Goal: Task Accomplishment & Management: Manage account settings

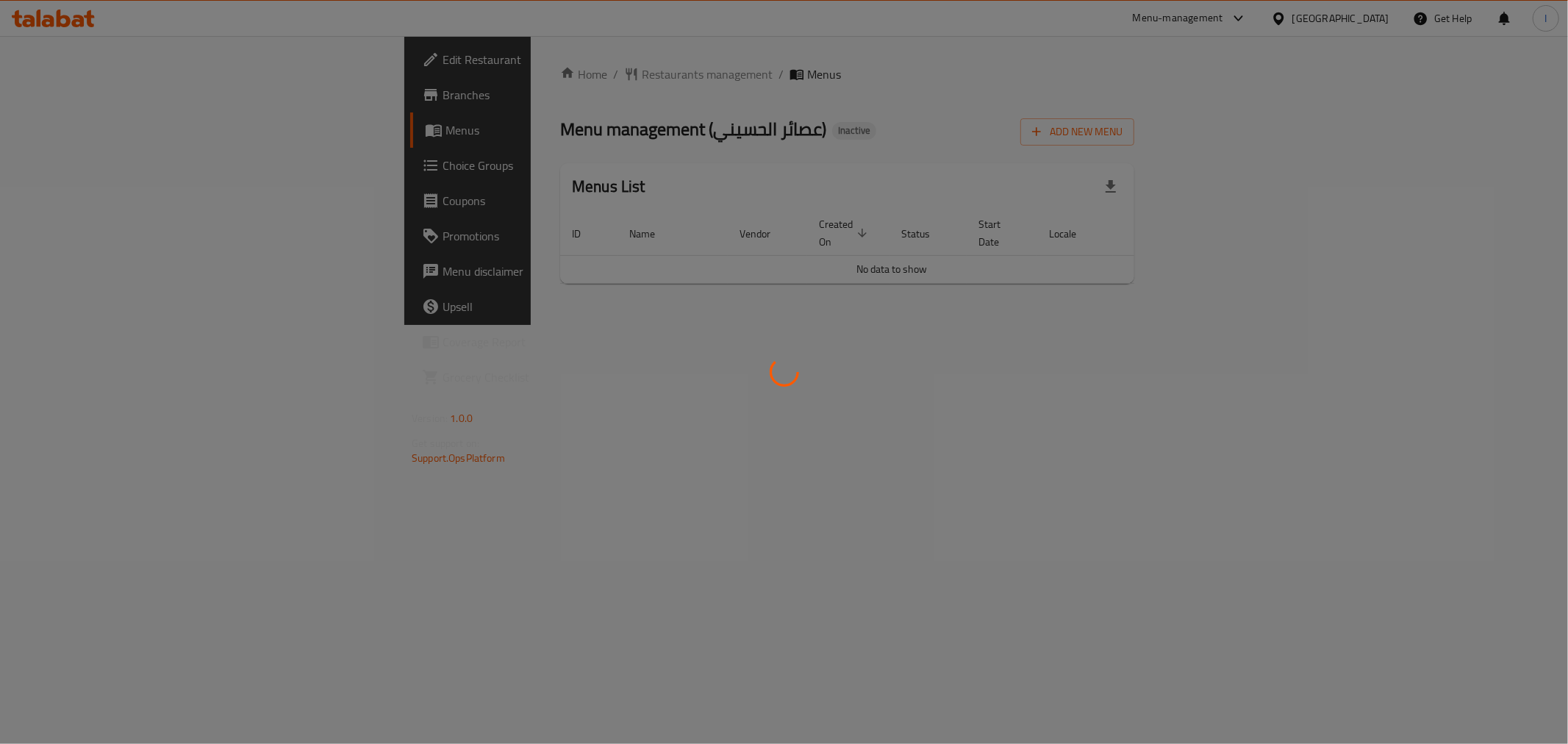
click at [1332, 85] on div at bounding box center [784, 372] width 1568 height 744
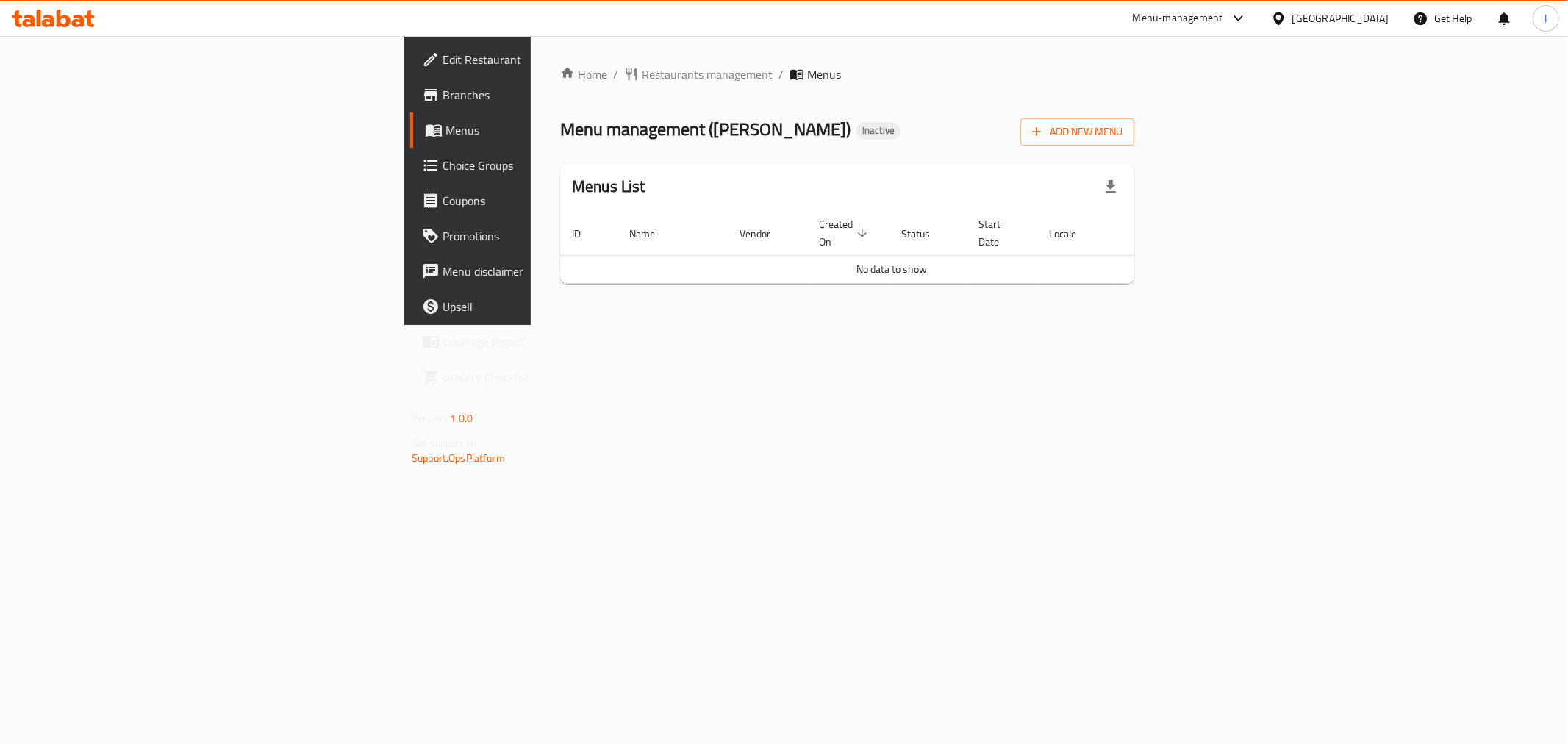
click at [1134, 114] on div "Add New Menu" at bounding box center [1077, 129] width 114 height 33
click at [1134, 119] on button "Add New Menu" at bounding box center [1077, 132] width 114 height 27
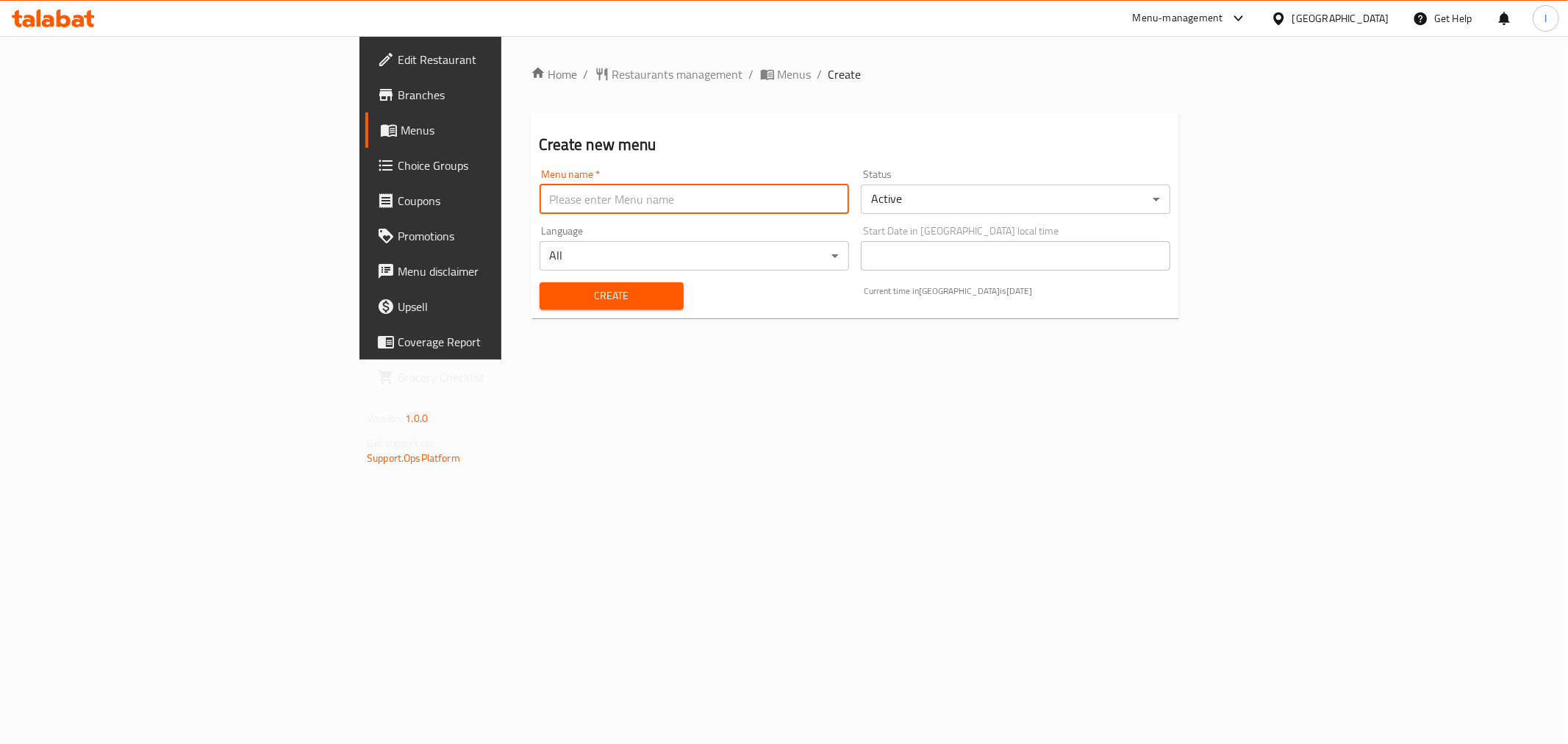
click at [559, 207] on input "text" at bounding box center [694, 199] width 310 height 30
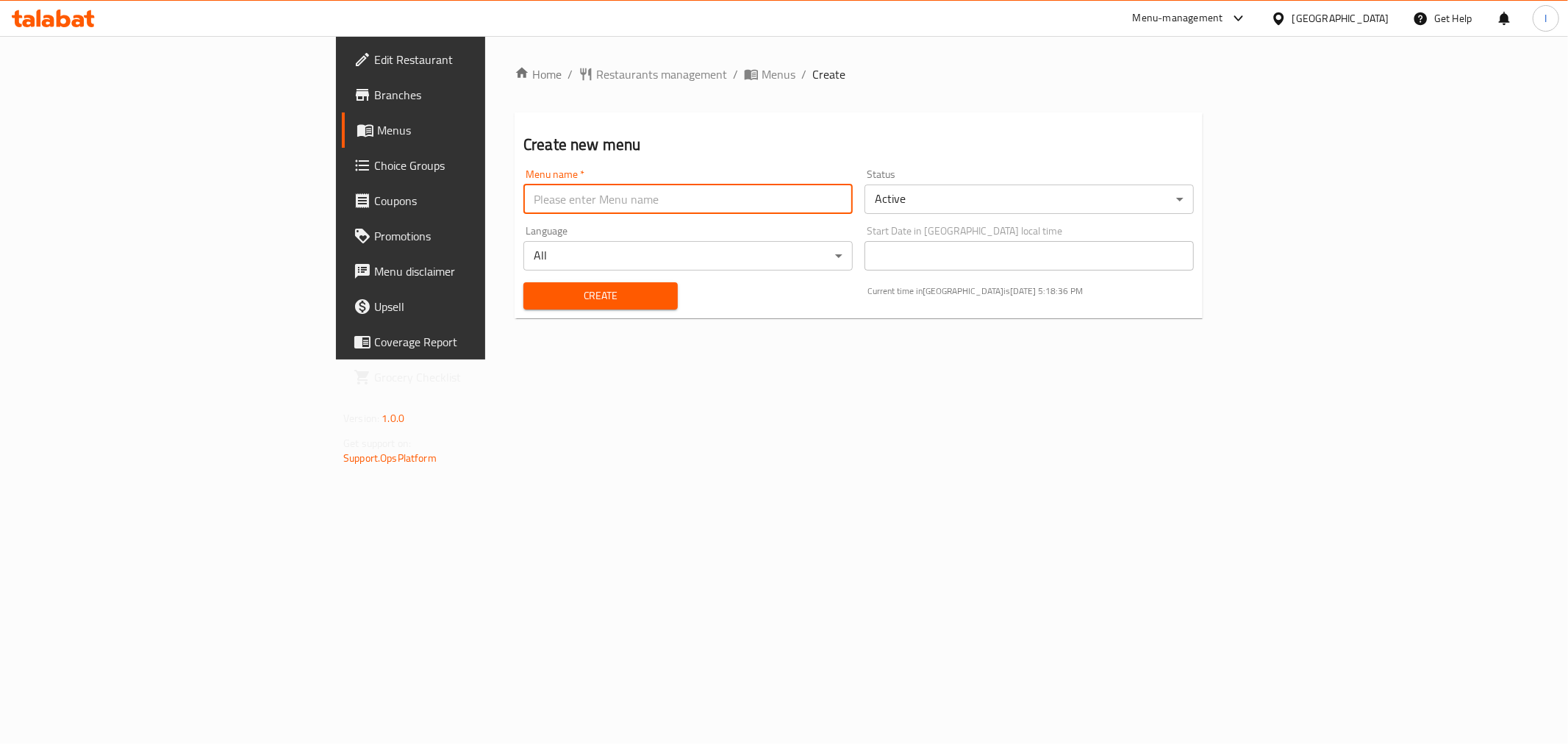
type input "."
click at [515, 317] on div "Create" at bounding box center [600, 295] width 172 height 44
click at [535, 298] on span "Create" at bounding box center [600, 296] width 131 height 18
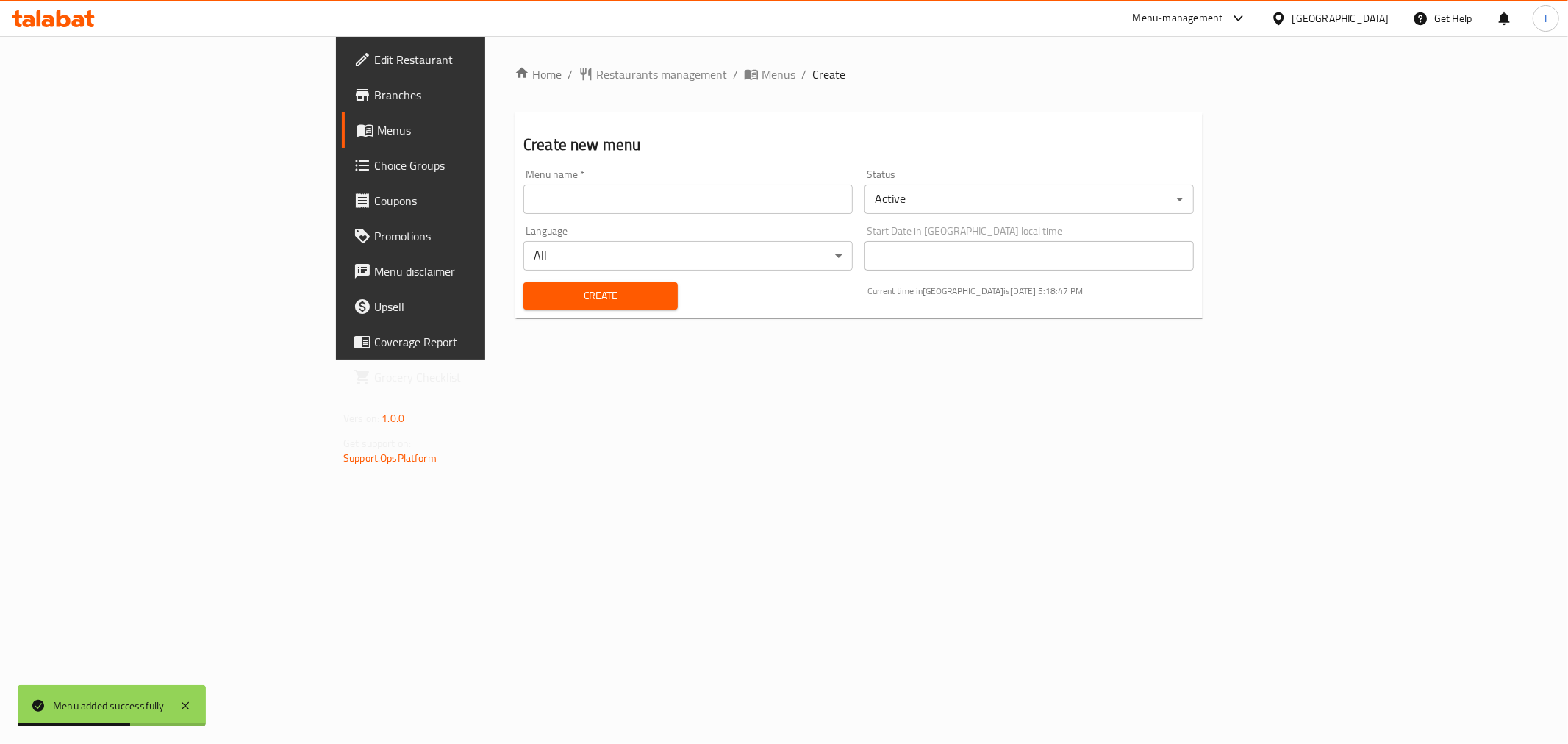
click at [377, 127] on span "Menus" at bounding box center [481, 130] width 209 height 17
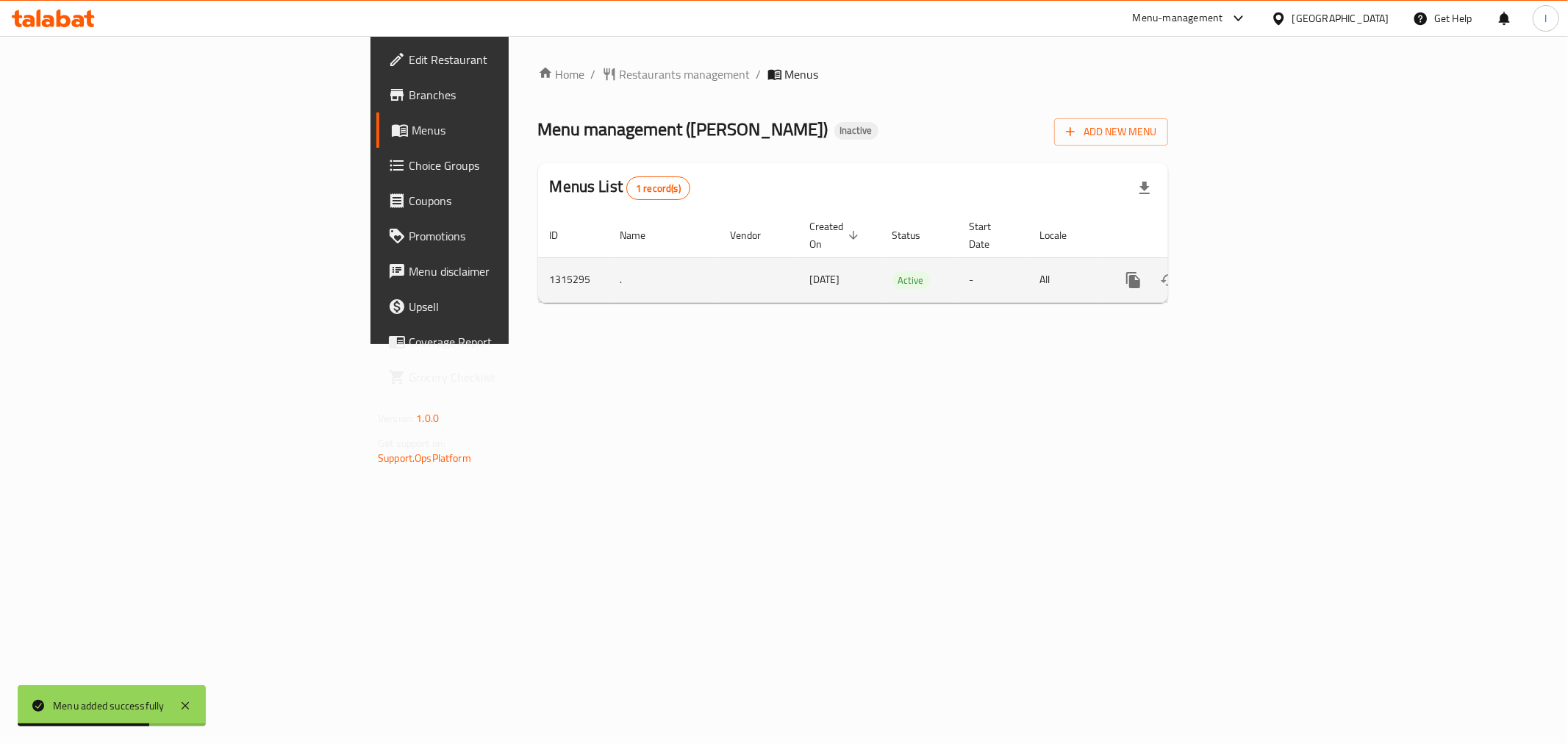
click at [1257, 265] on link "enhanced table" at bounding box center [1239, 280] width 35 height 35
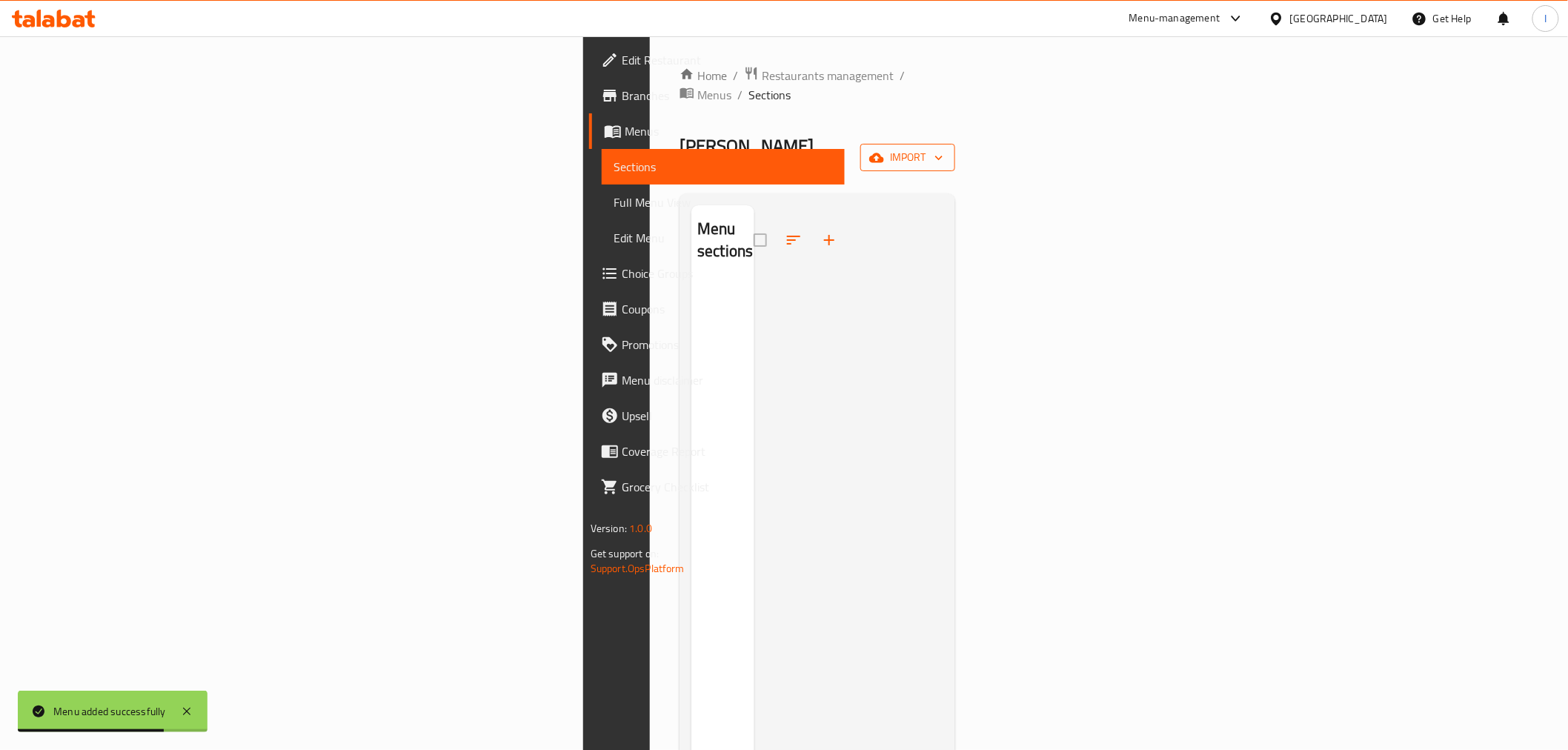
click at [944, 149] on span "import" at bounding box center [908, 157] width 71 height 18
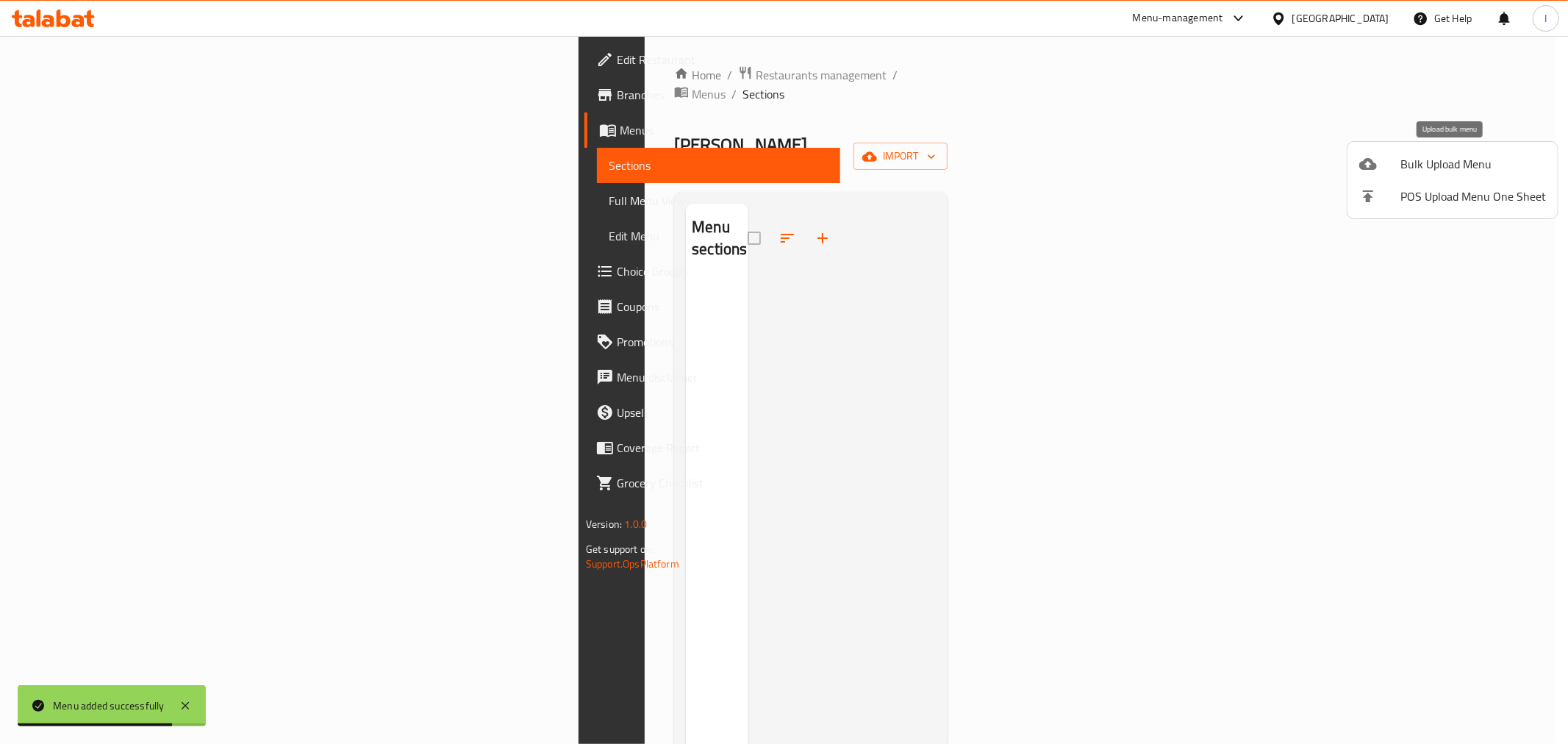
click at [1454, 160] on span "Bulk Upload Menu" at bounding box center [1473, 164] width 146 height 17
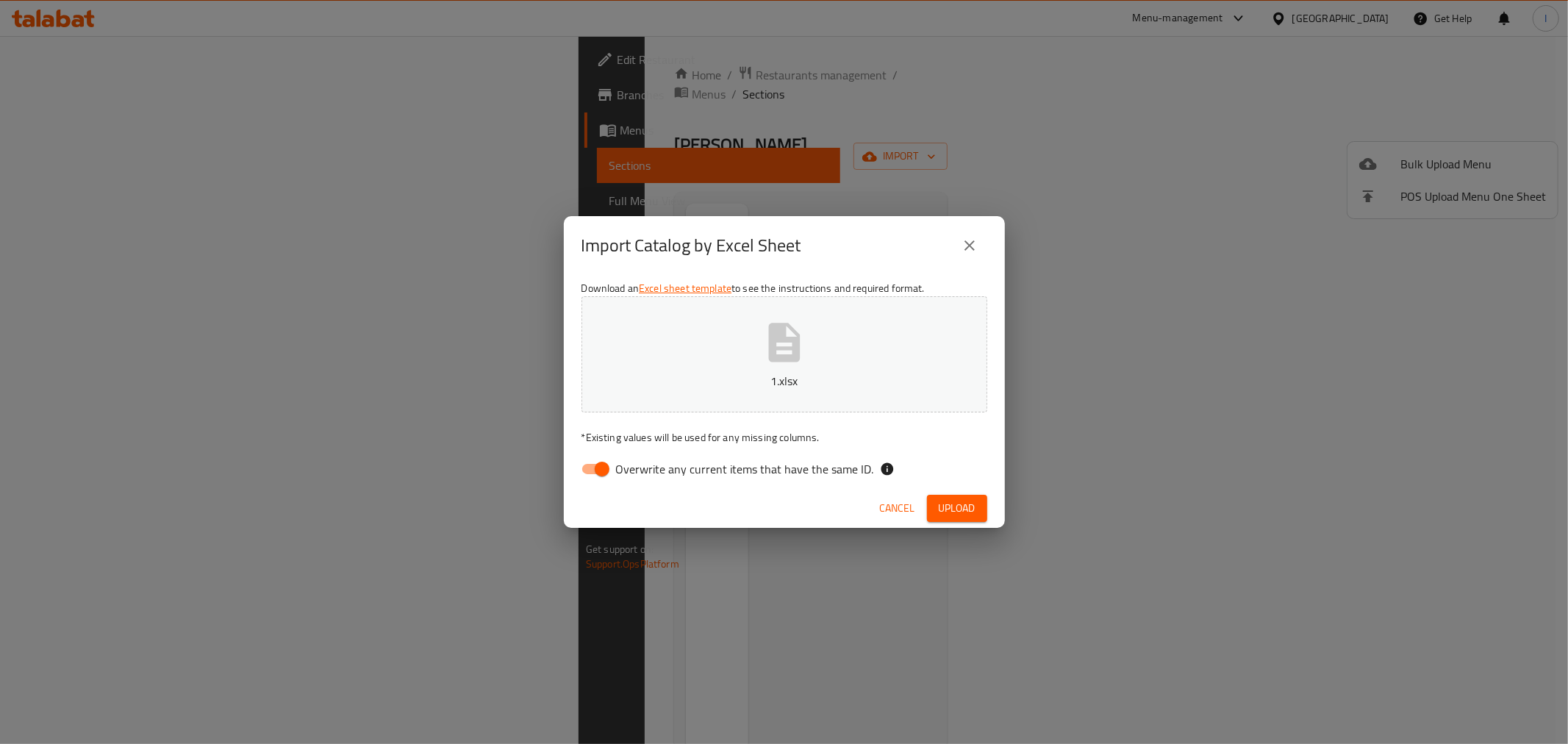
click at [620, 467] on span "Overwrite any current items that have the same ID." at bounding box center [745, 468] width 258 height 17
click at [620, 467] on input "Overwrite any current items that have the same ID." at bounding box center [602, 469] width 84 height 28
checkbox input "false"
click at [982, 502] on div "Cancel Upload" at bounding box center [784, 508] width 442 height 39
click at [966, 503] on span "Upload" at bounding box center [957, 508] width 37 height 18
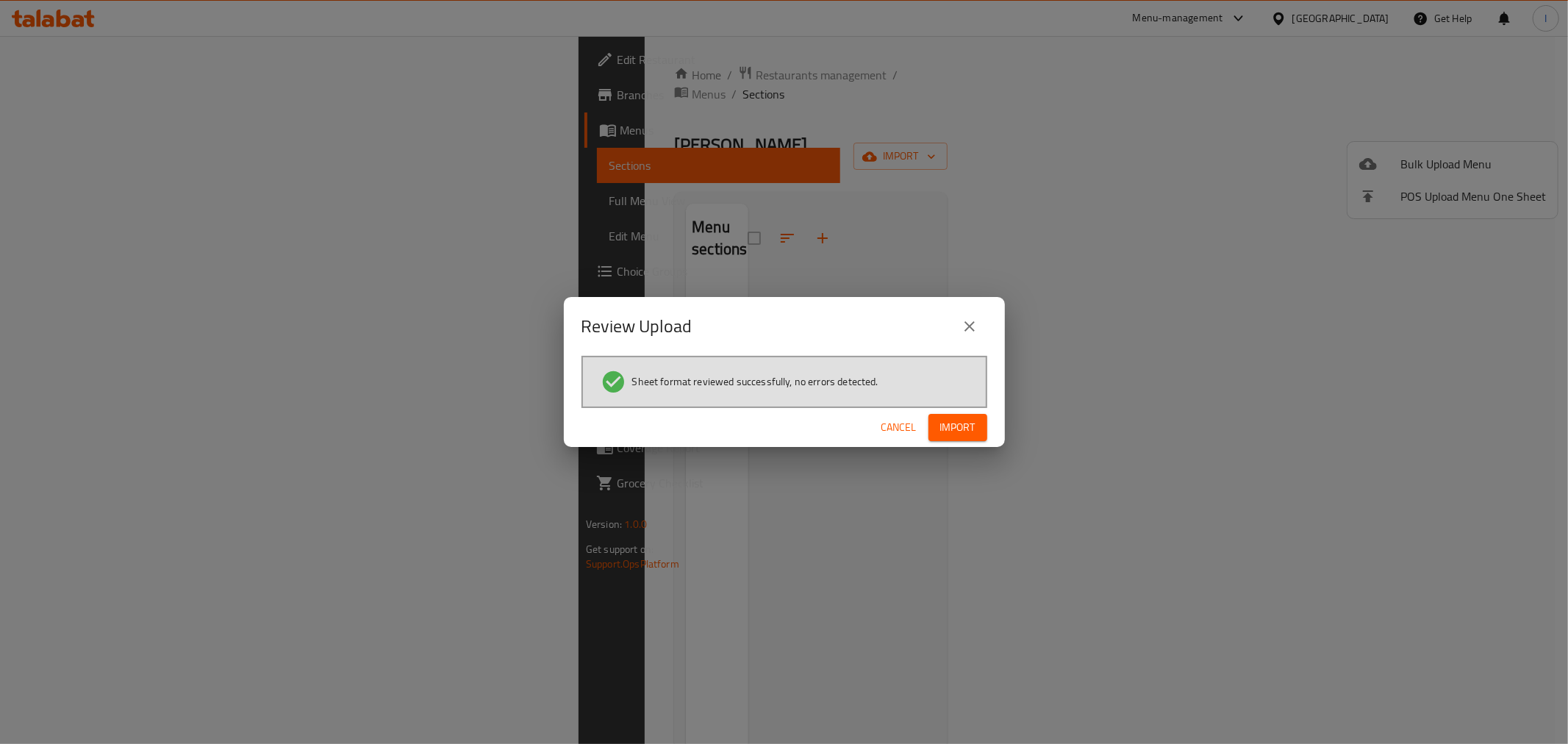
click at [932, 452] on div "Review Upload Sheet format reviewed successfully, no errors detected. Cancel Im…" at bounding box center [784, 372] width 1568 height 744
click at [935, 438] on button "Import" at bounding box center [957, 427] width 58 height 27
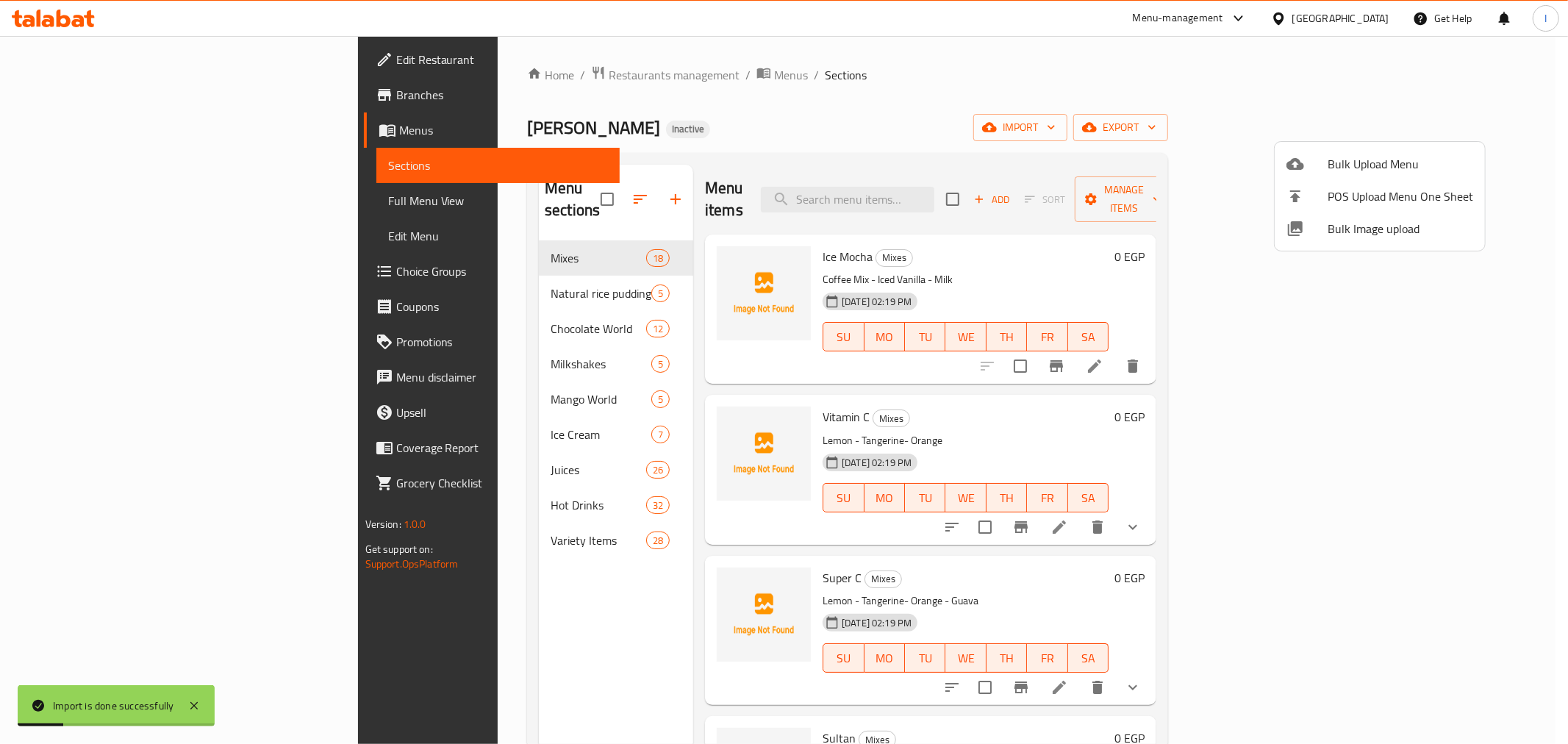
click at [159, 89] on div at bounding box center [784, 372] width 1568 height 744
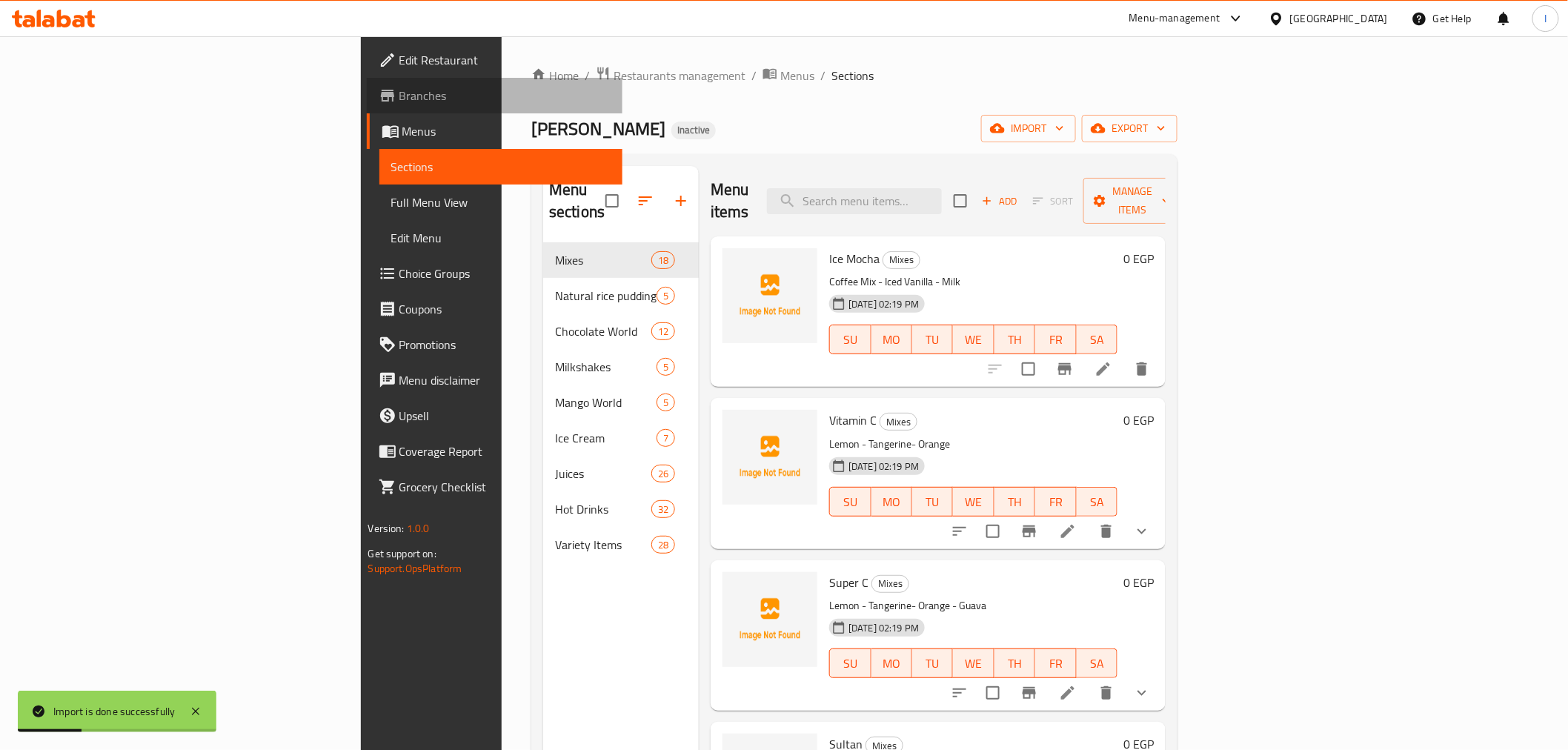
click at [399, 90] on span "Branches" at bounding box center [505, 96] width 211 height 18
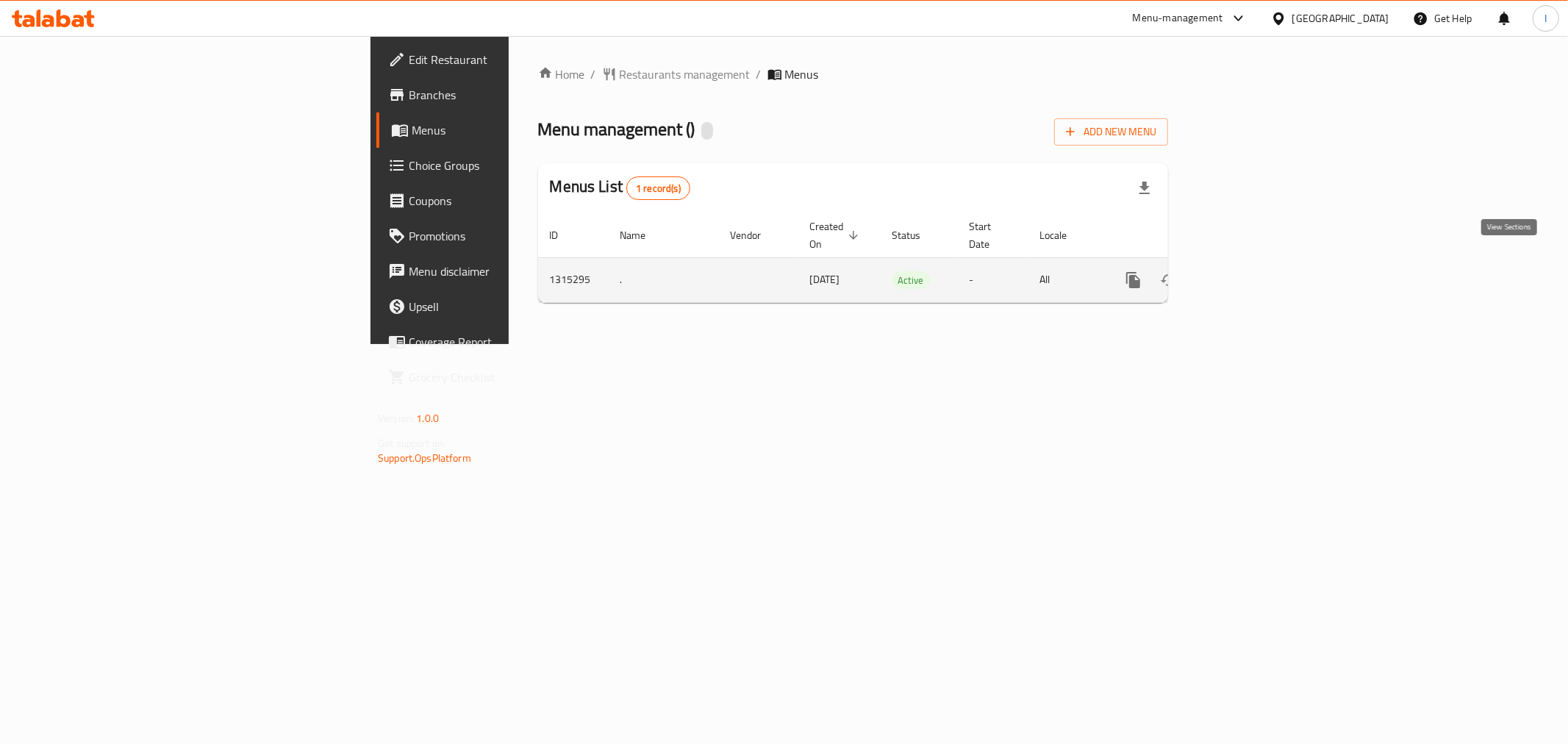
click at [1249, 271] on icon "enhanced table" at bounding box center [1239, 280] width 17 height 17
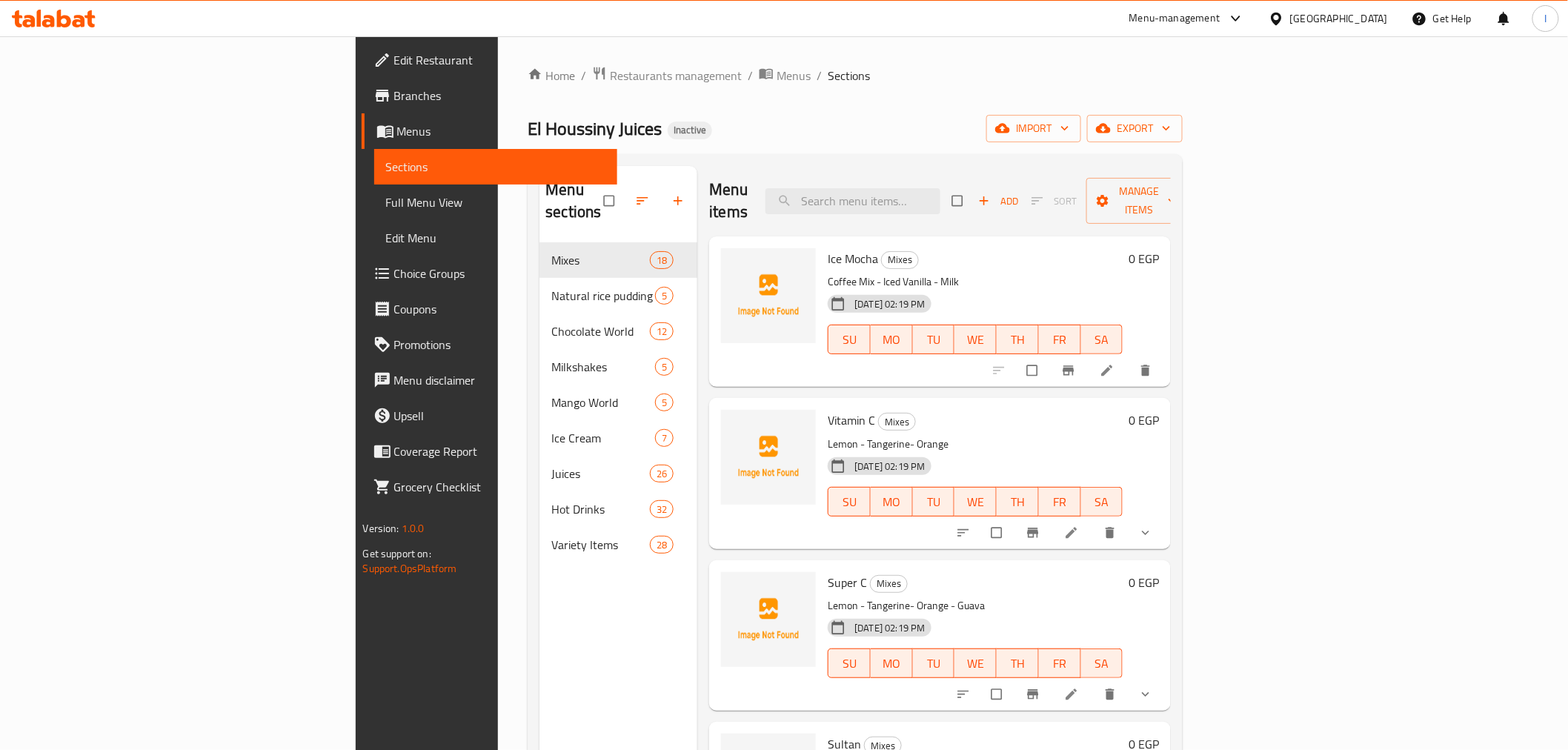
click at [1060, 210] on div "Menu items Add Sort Manage items" at bounding box center [939, 201] width 462 height 70
click at [940, 200] on input "search" at bounding box center [852, 200] width 175 height 25
paste input "يمون بالنعنا"
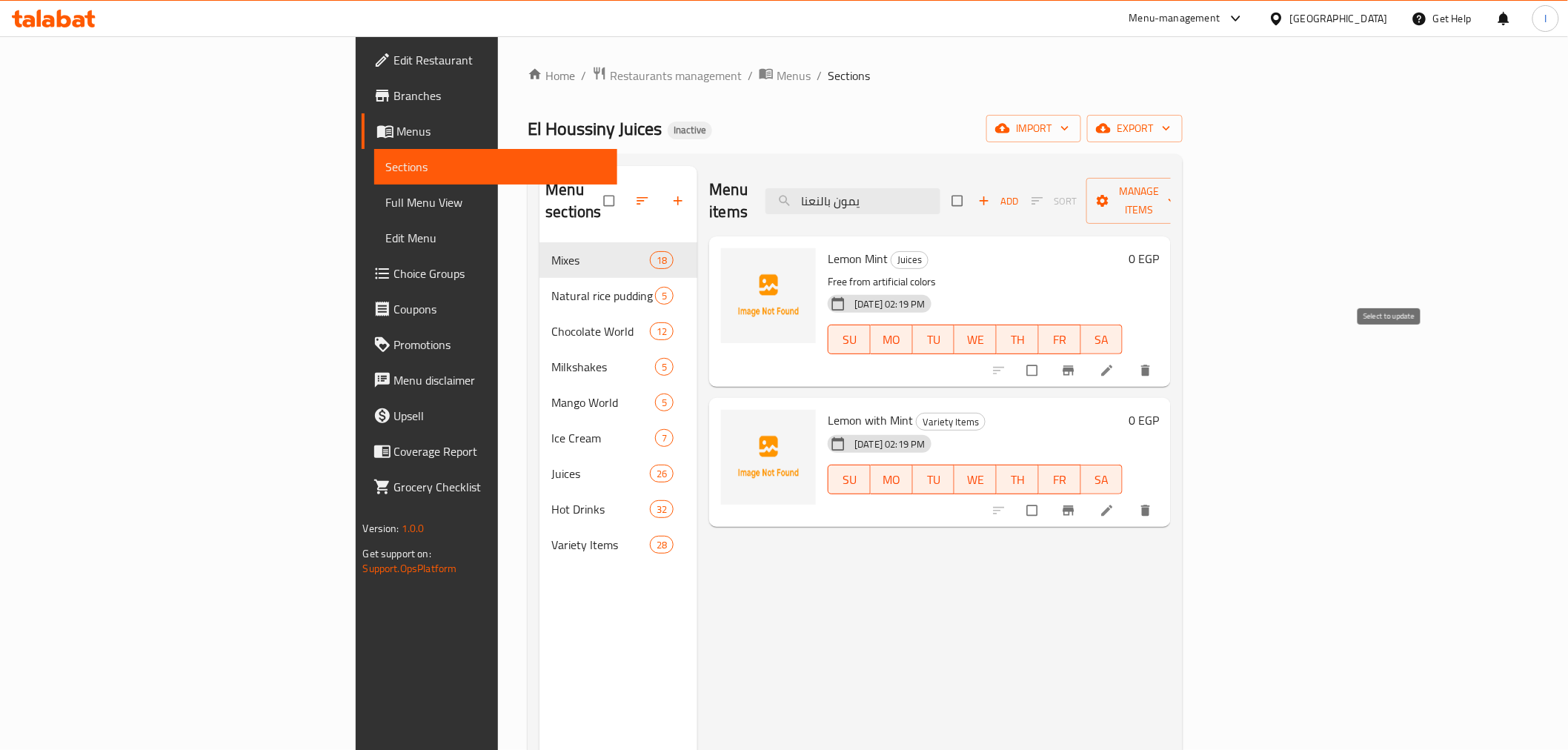
type input "يمون بالنعنا"
click at [1049, 356] on input "checkbox" at bounding box center [1033, 370] width 31 height 28
checkbox input "true"
click at [1164, 359] on button "delete" at bounding box center [1147, 370] width 35 height 33
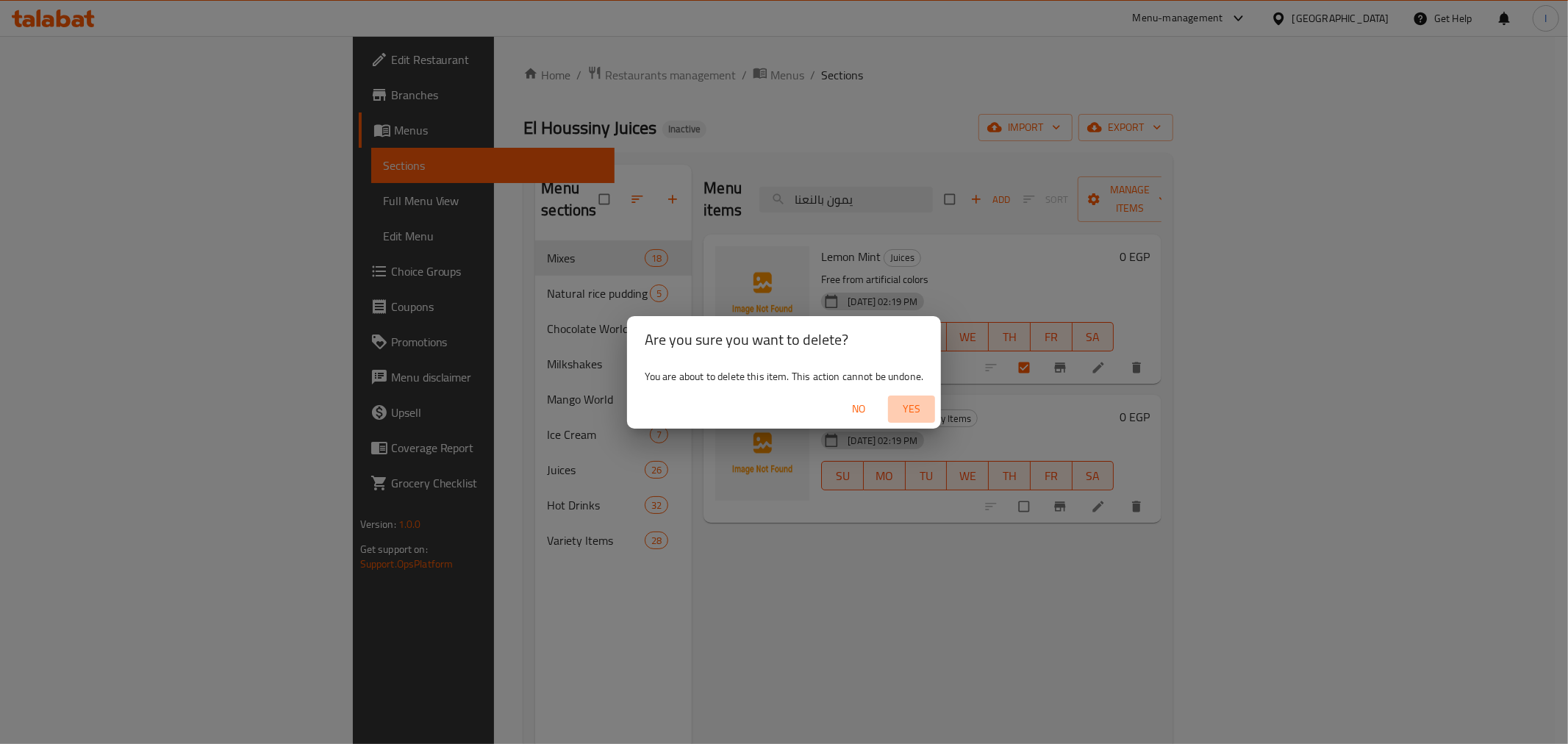
click at [916, 400] on span "Yes" at bounding box center [911, 408] width 35 height 18
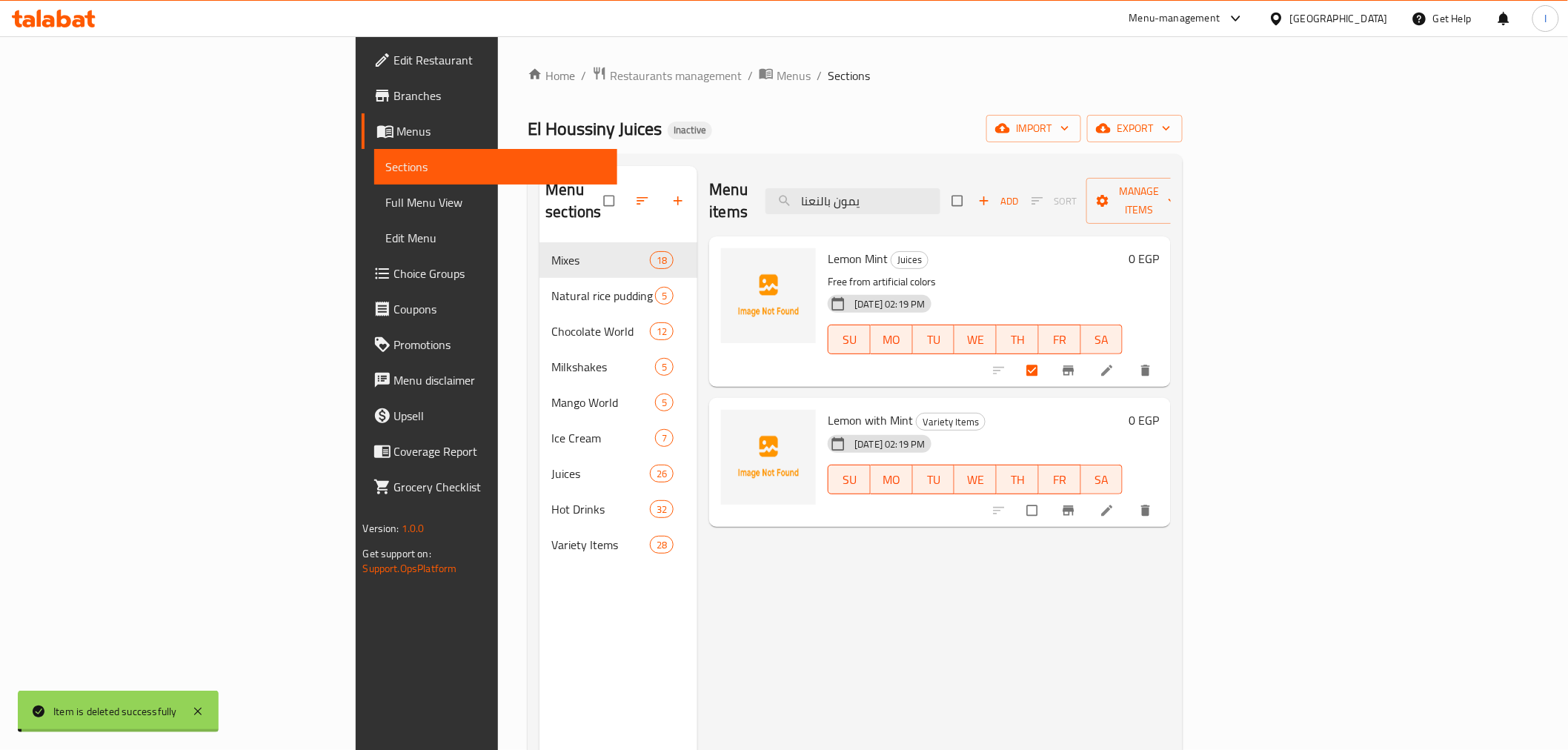
checkbox input "true"
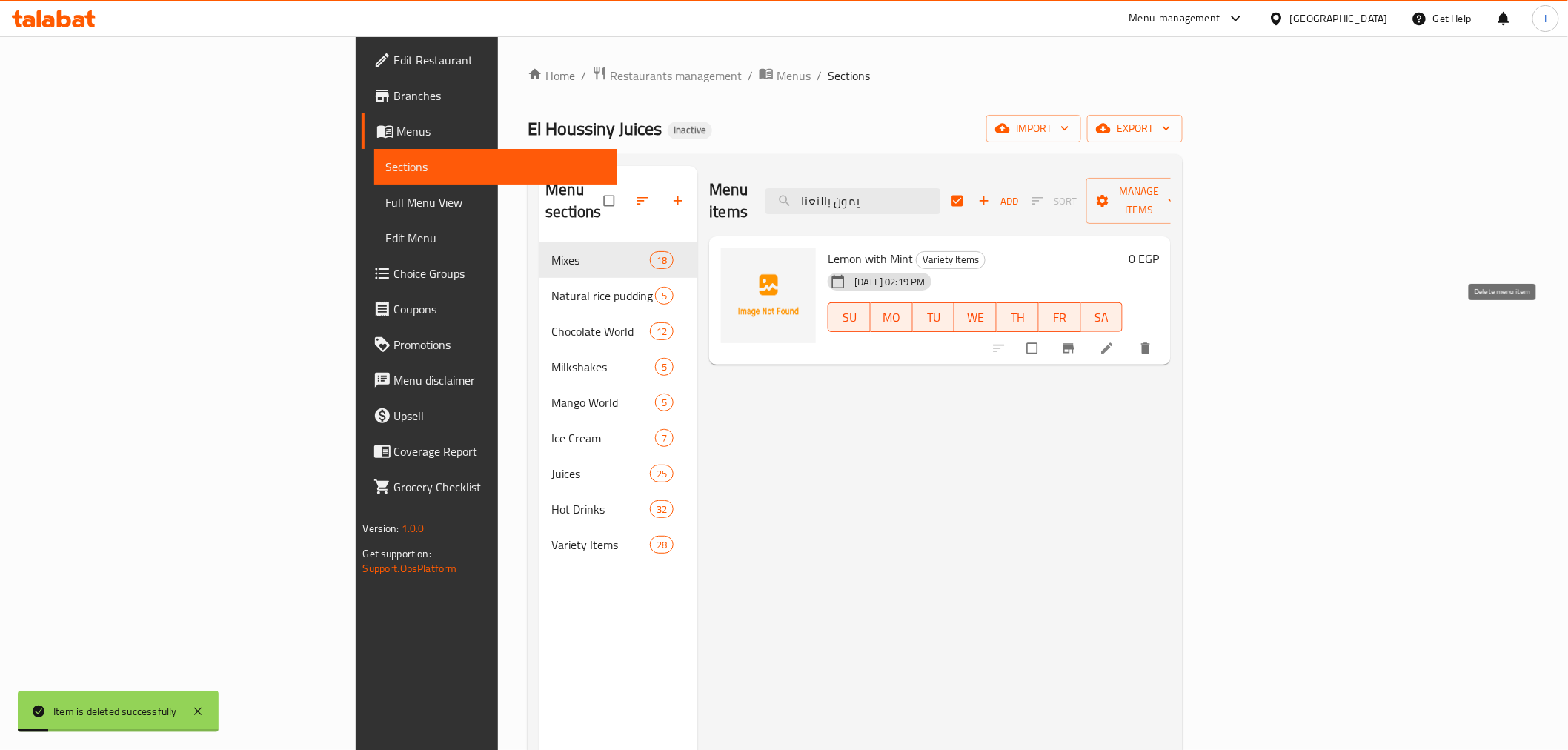
click at [1153, 341] on icon "delete" at bounding box center [1145, 348] width 15 height 15
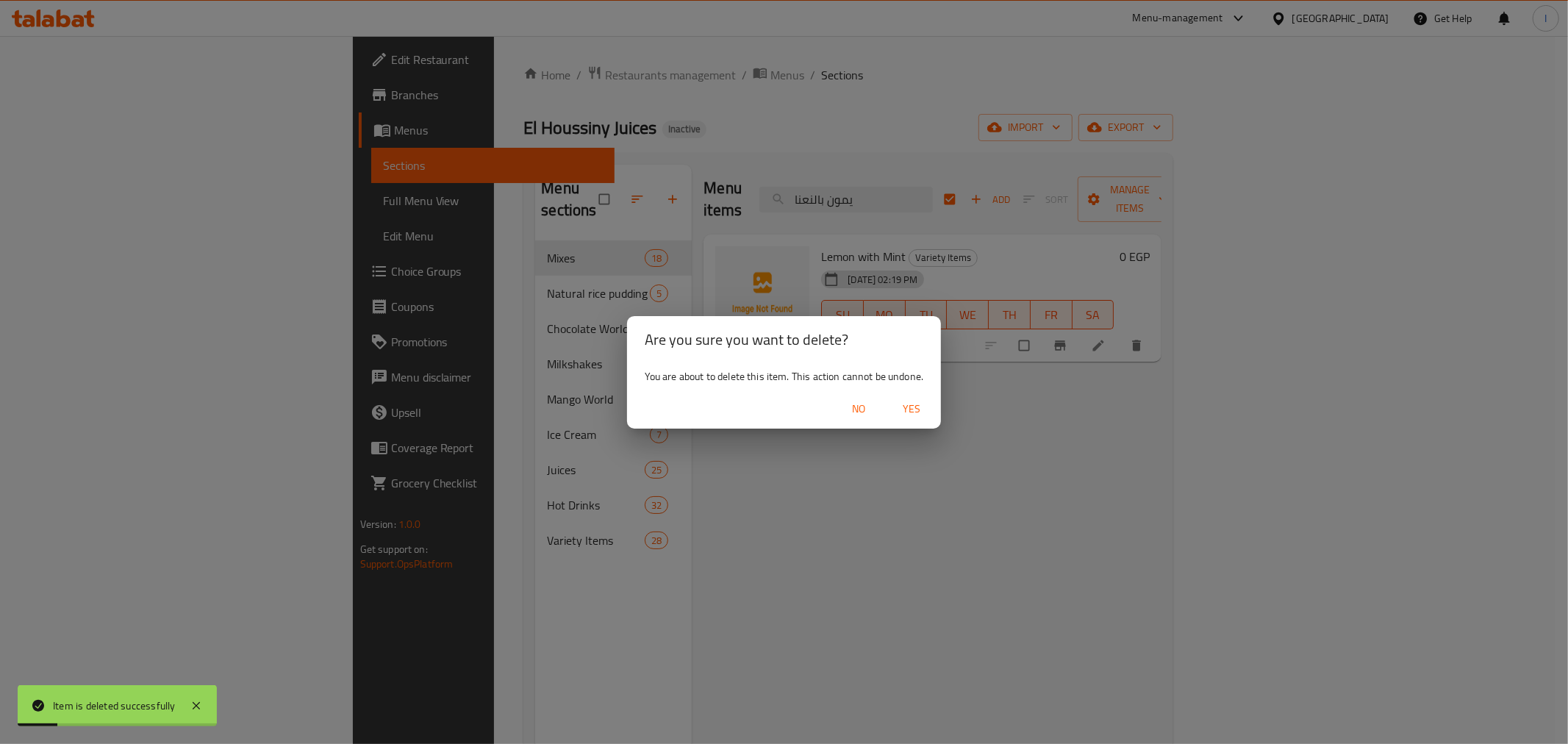
click at [921, 408] on span "Yes" at bounding box center [911, 408] width 35 height 18
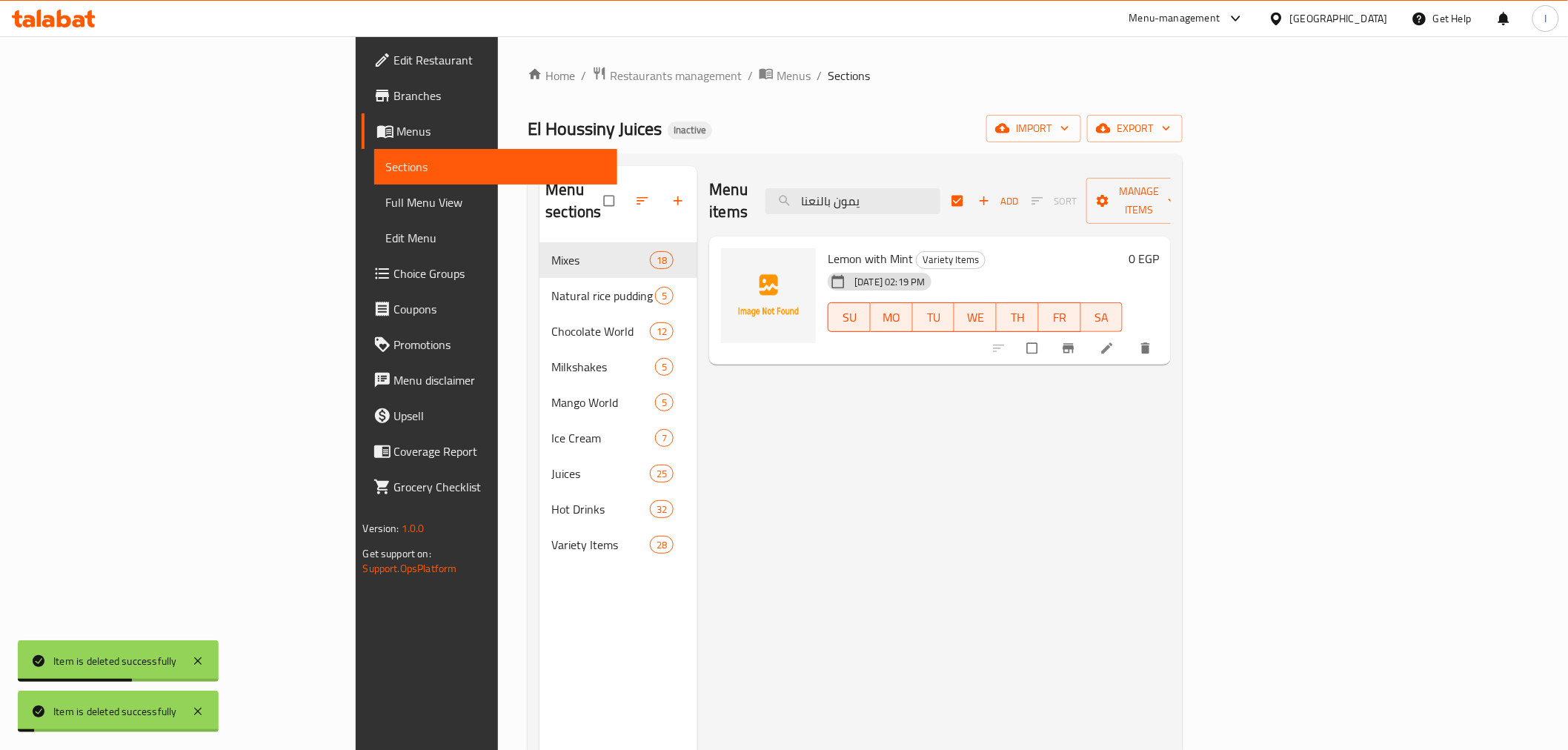
checkbox input "false"
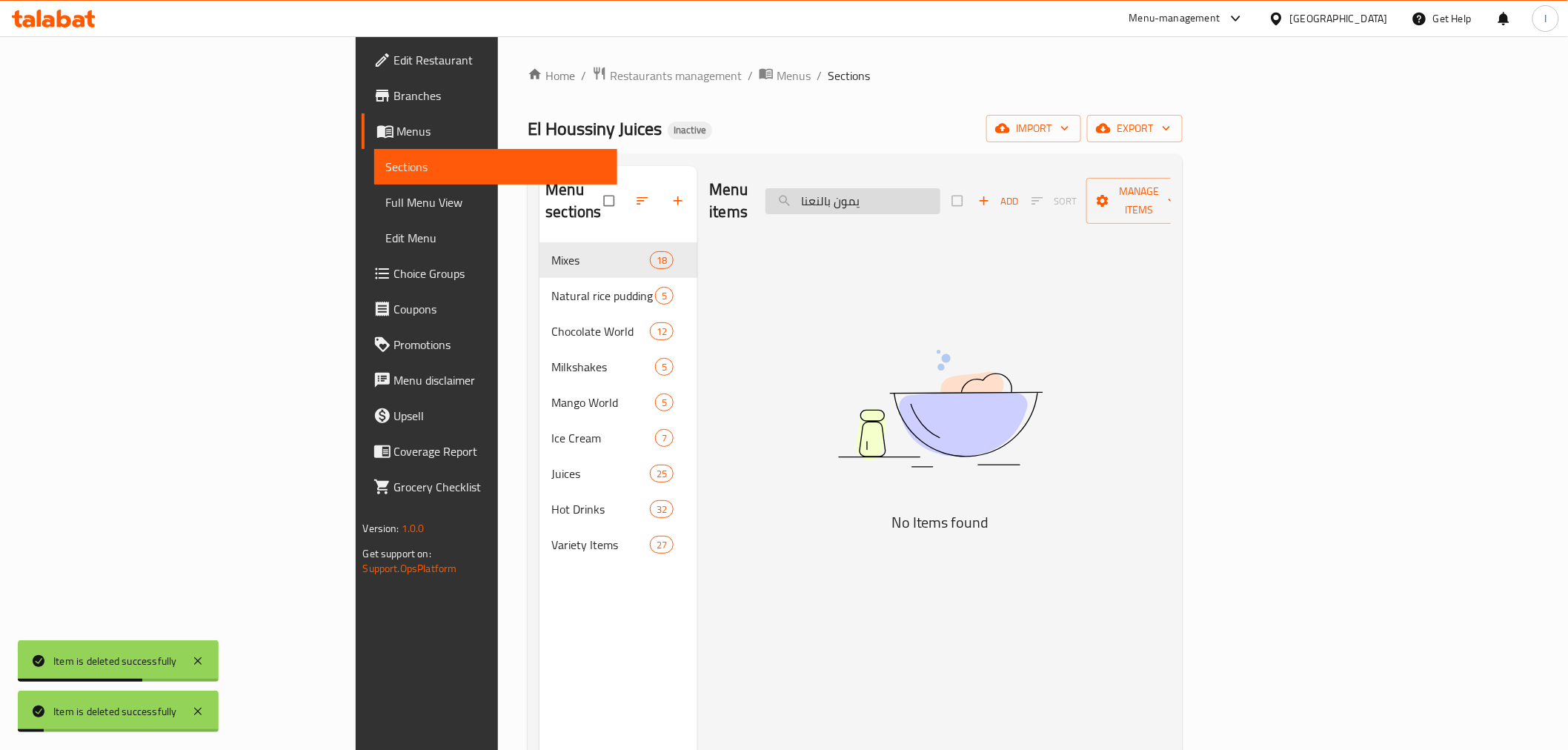
click at [940, 200] on input "يمون بالنعنا" at bounding box center [852, 200] width 175 height 25
paste input "ايس موك"
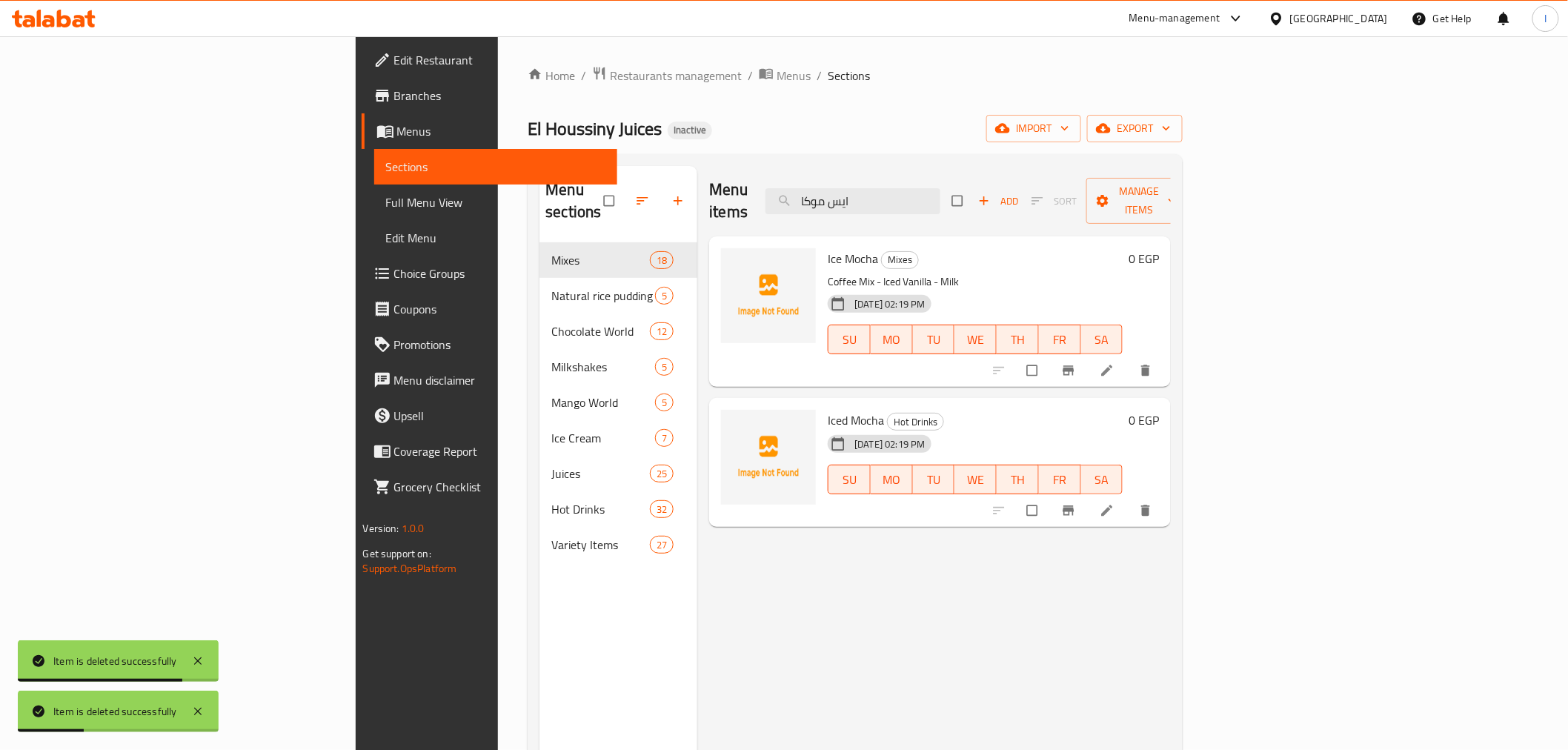
type input "ايس موكا"
click at [1164, 354] on button "delete" at bounding box center [1147, 370] width 35 height 33
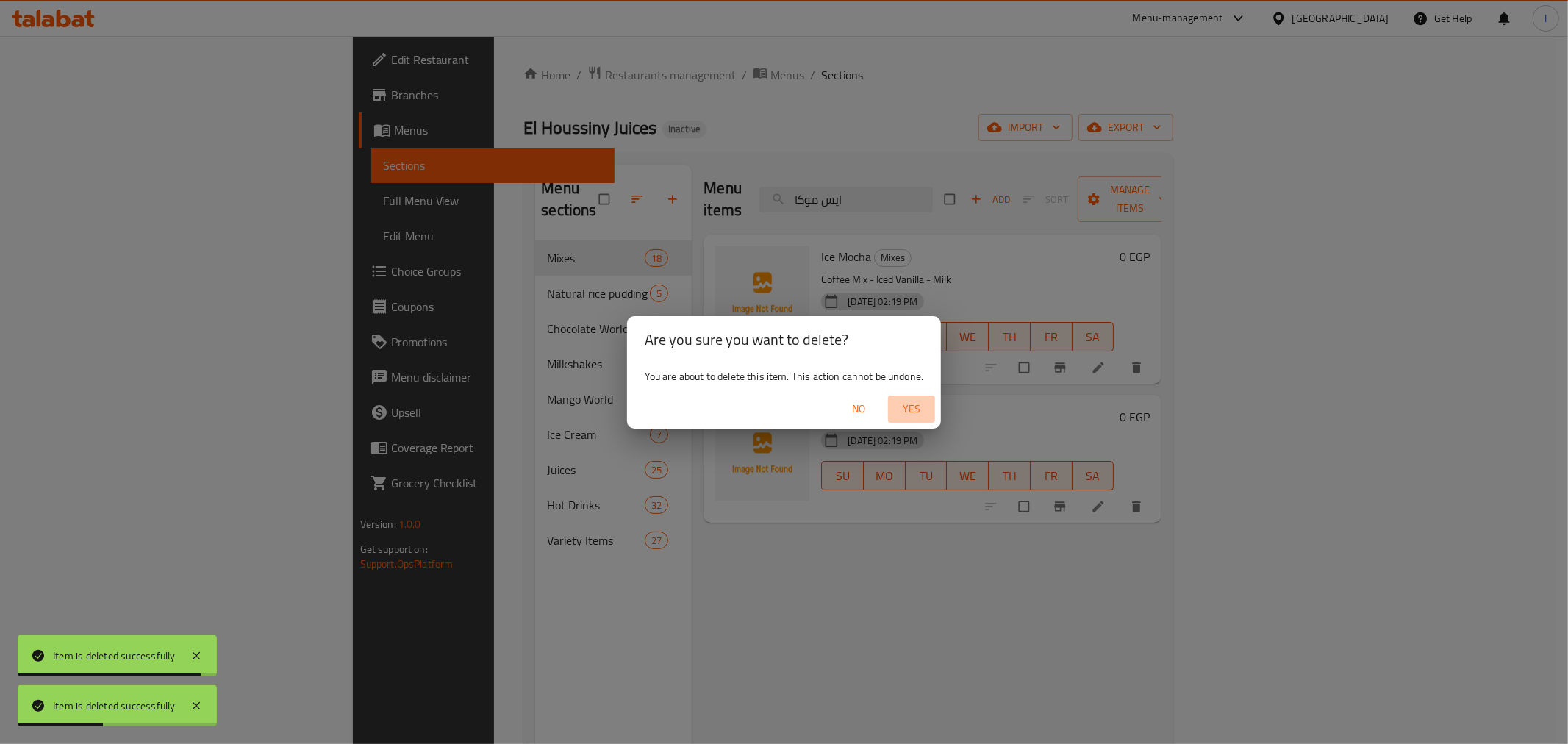
click at [917, 410] on span "Yes" at bounding box center [911, 408] width 35 height 18
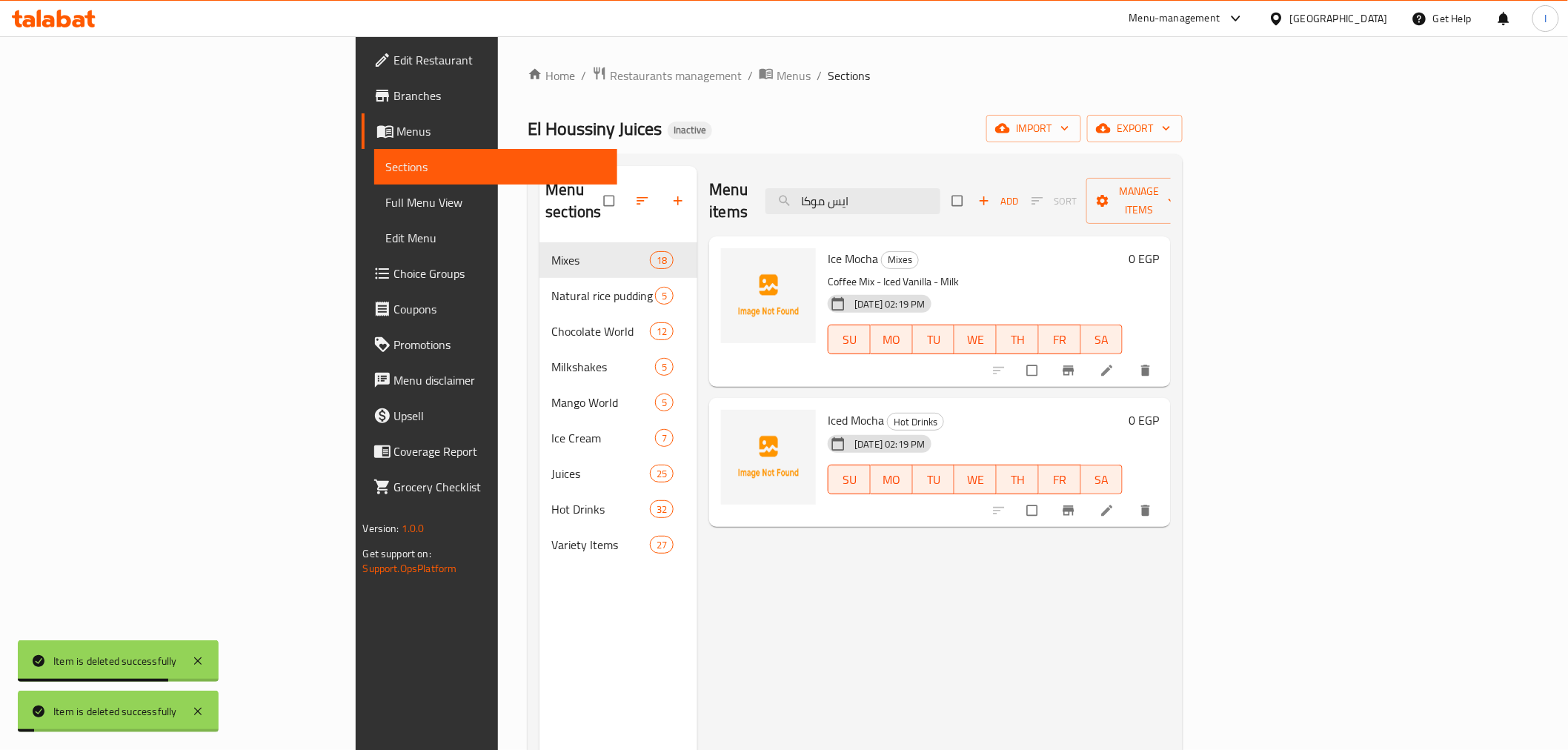
click at [1159, 450] on div "0 EGP" at bounding box center [1140, 462] width 36 height 106
click at [1159, 470] on div "0 EGP" at bounding box center [1140, 462] width 36 height 106
click at [1150, 505] on icon "delete" at bounding box center [1146, 510] width 9 height 11
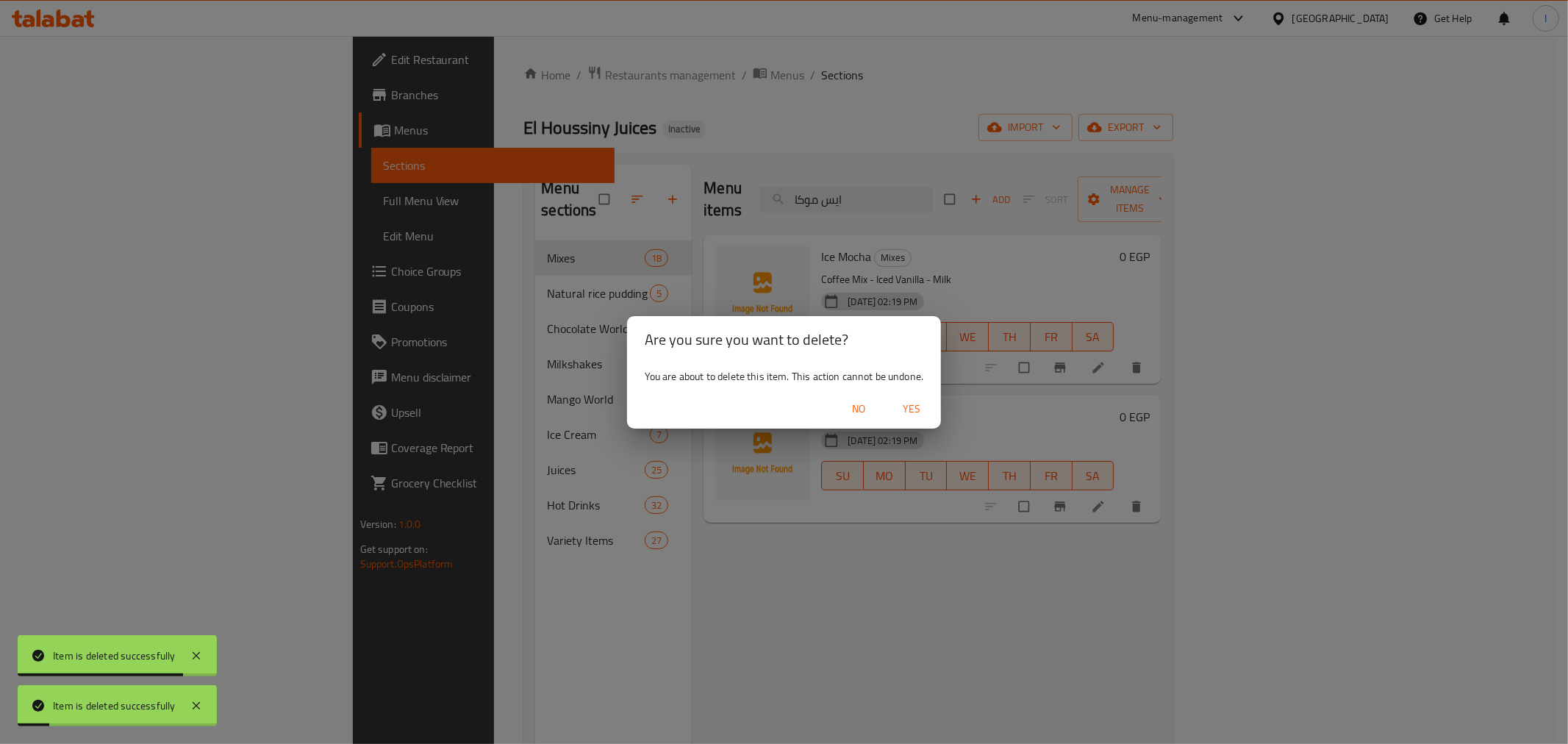
checkbox input "false"
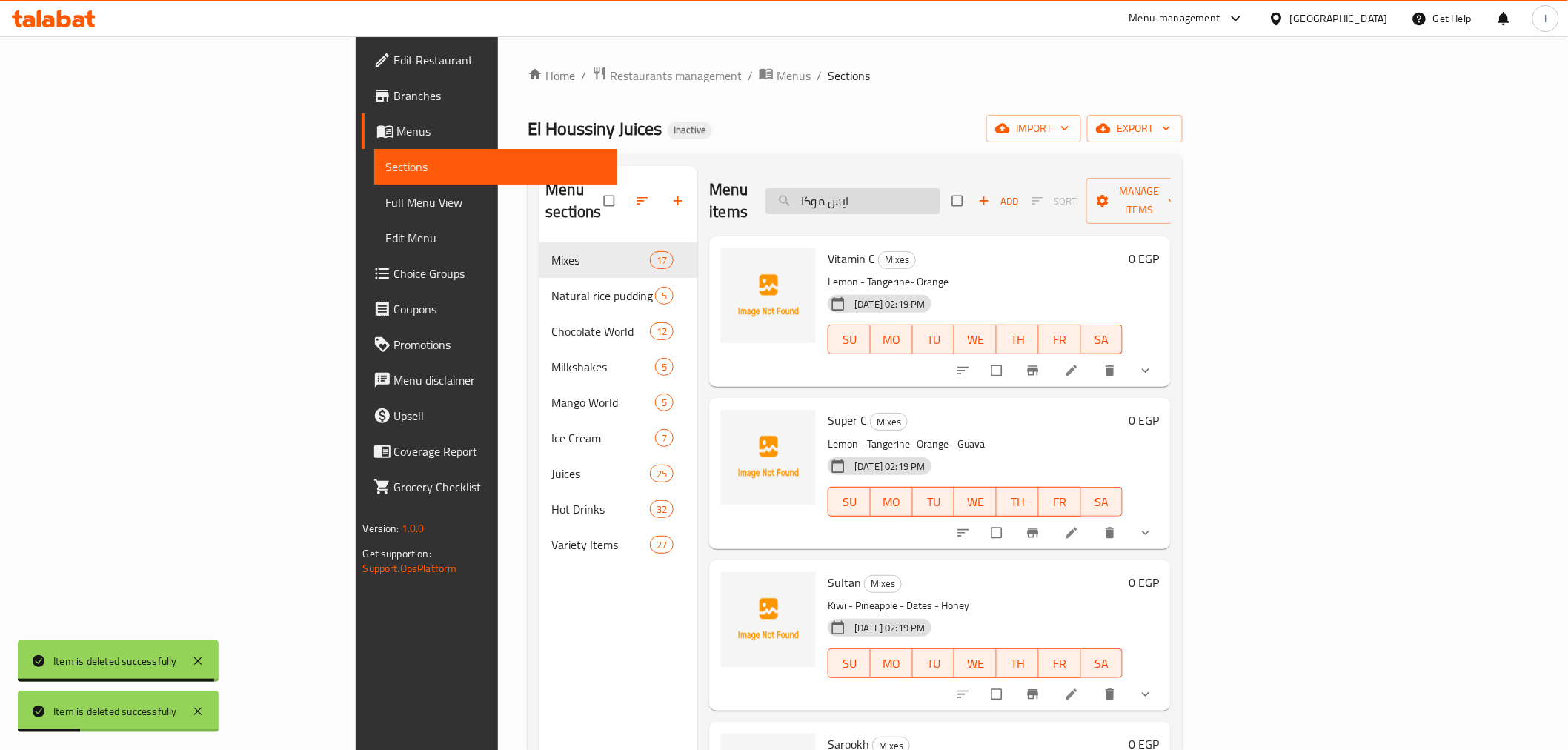
click at [940, 194] on input "ايس موكا" at bounding box center [852, 200] width 175 height 25
type input "ايس موك"
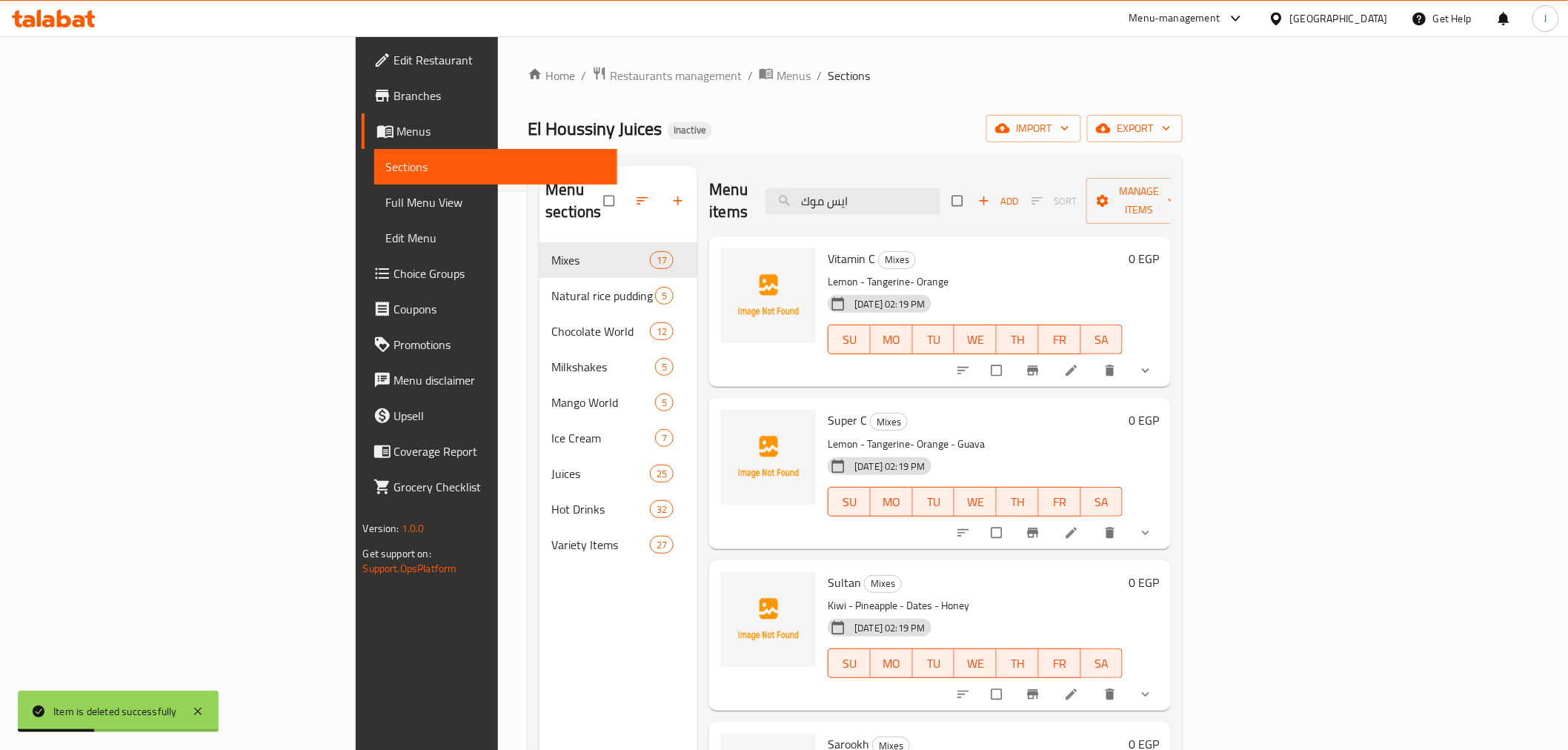
checkbox input "true"
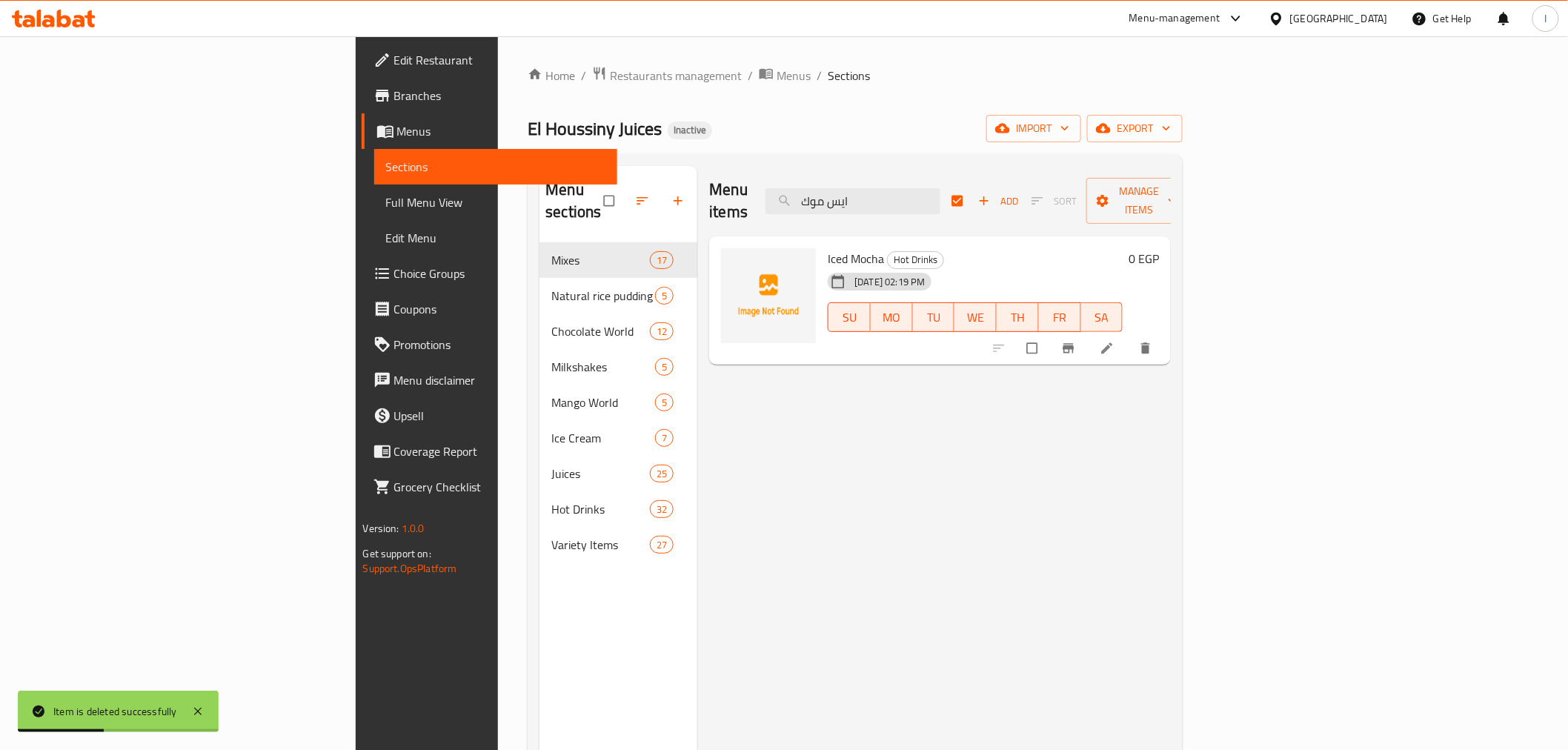
type input "ايس موك"
click at [1164, 336] on button "delete" at bounding box center [1147, 347] width 35 height 33
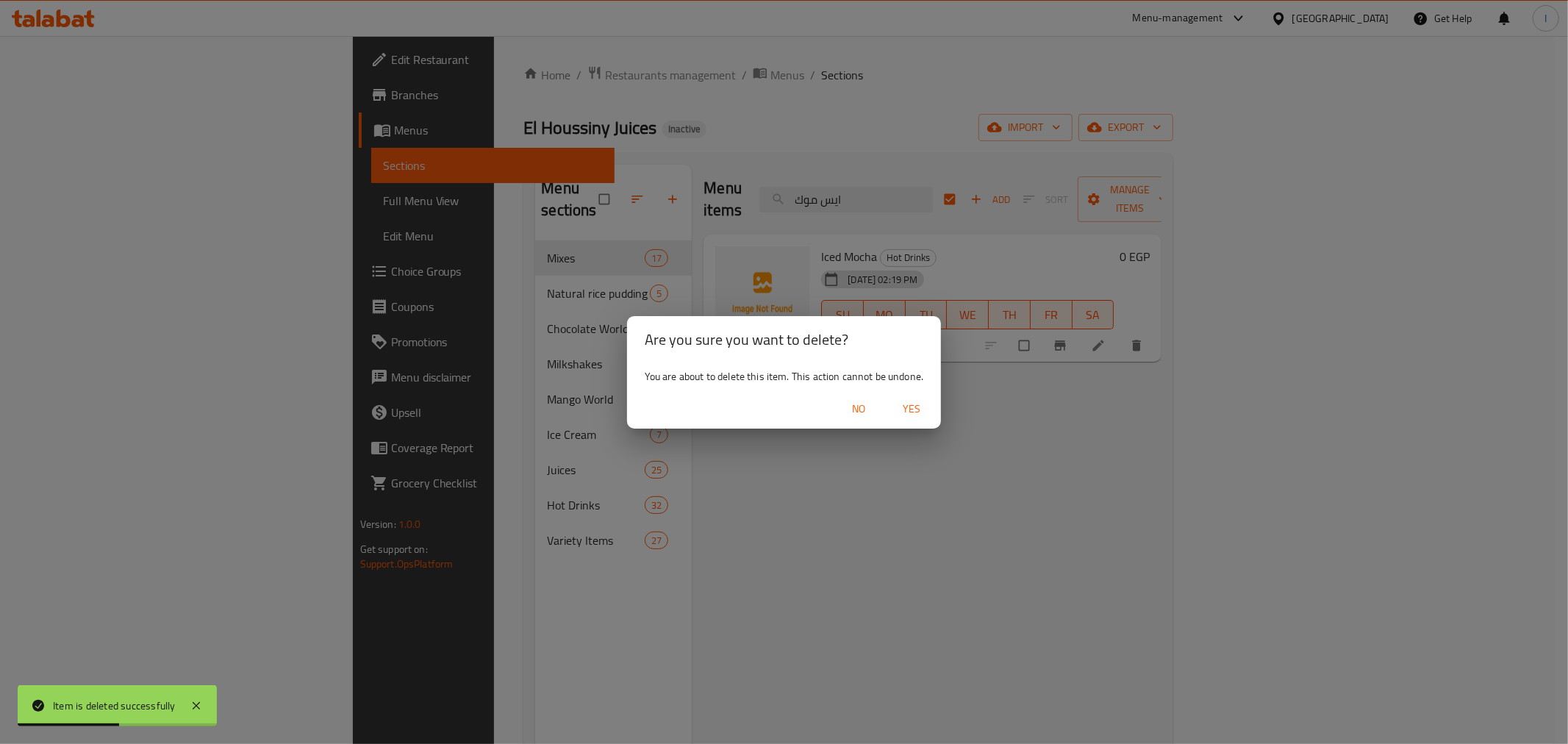
click at [919, 399] on span "Yes" at bounding box center [911, 408] width 35 height 18
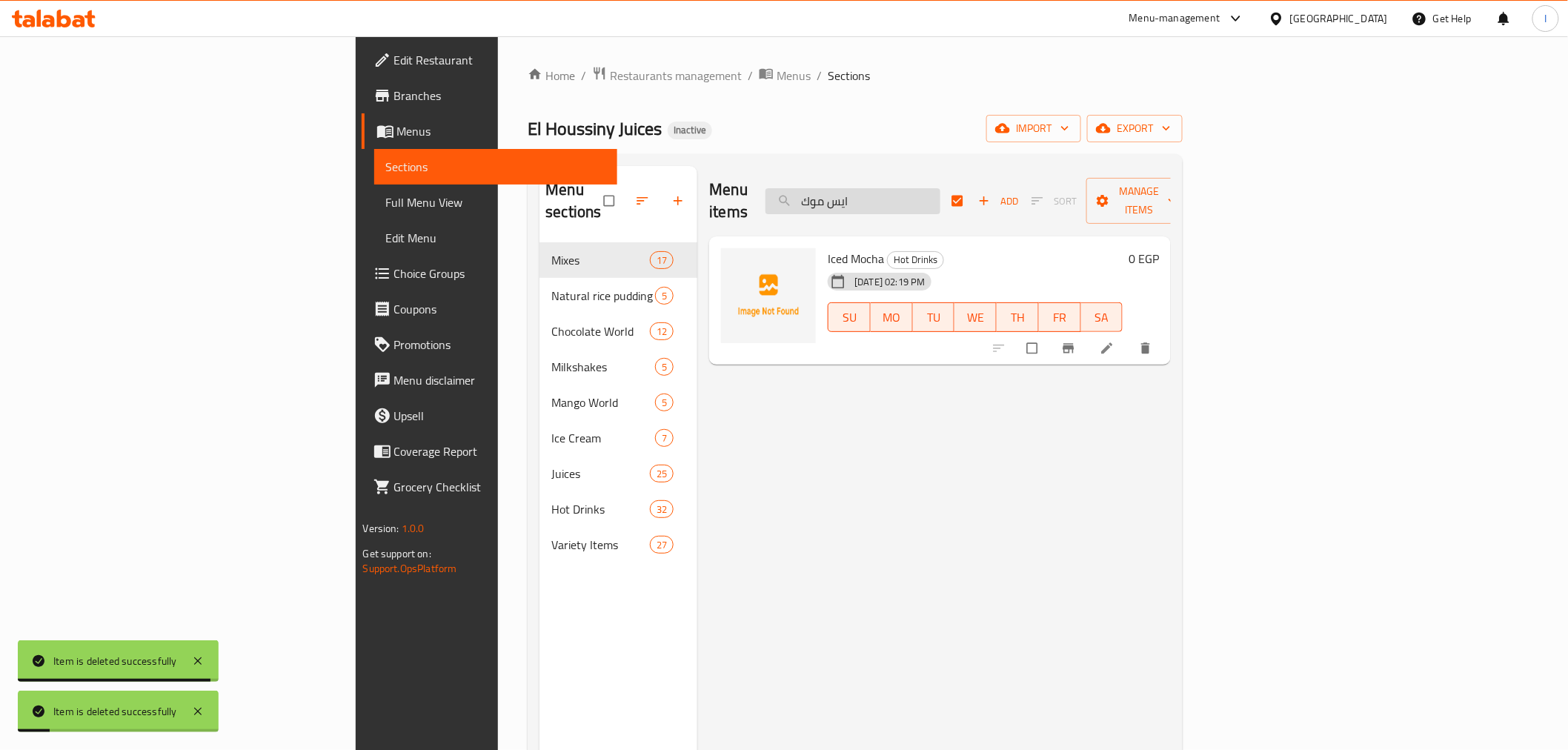
click at [940, 200] on input "ايس موك" at bounding box center [852, 200] width 175 height 25
checkbox input "false"
paste input "مانجو"
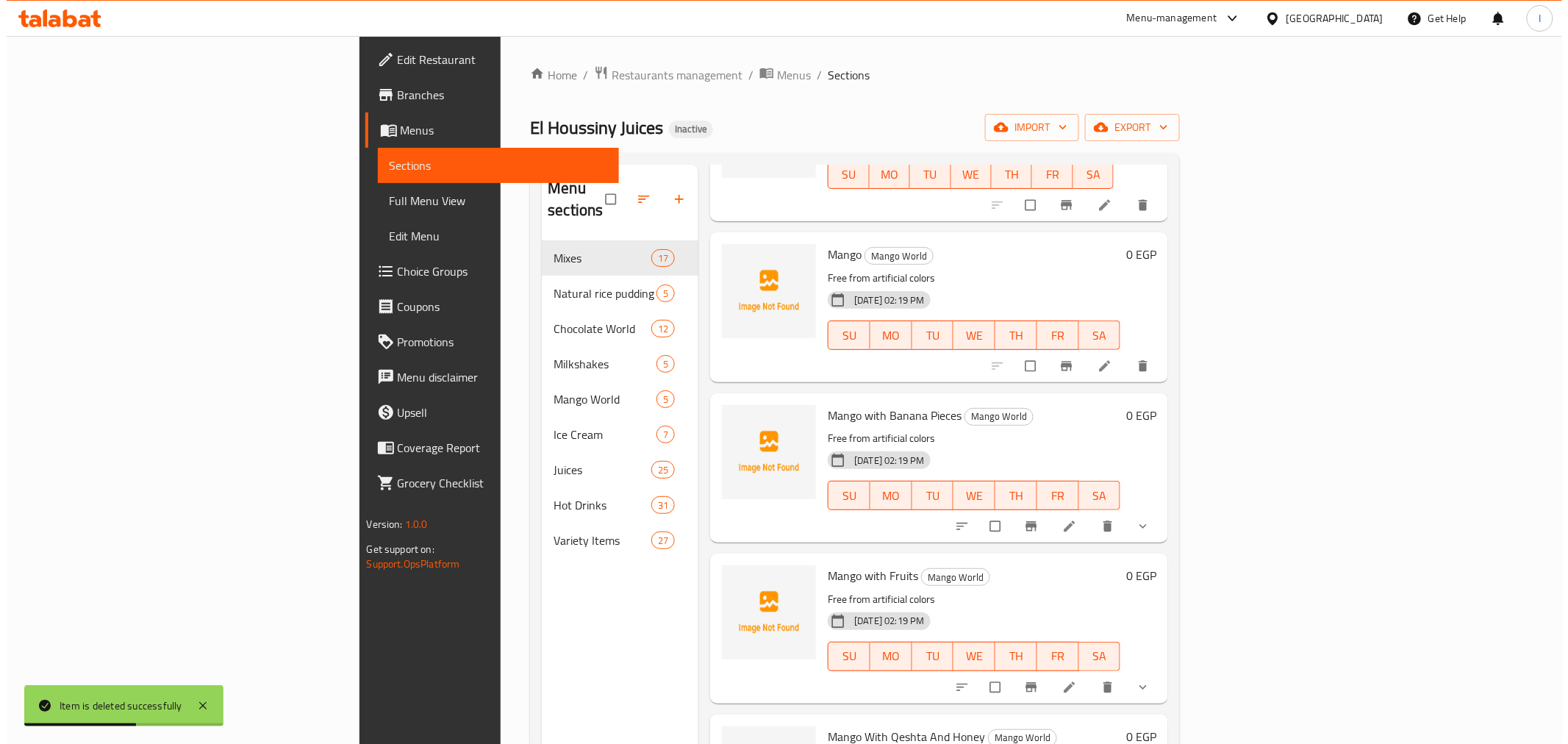
scroll to position [163, 0]
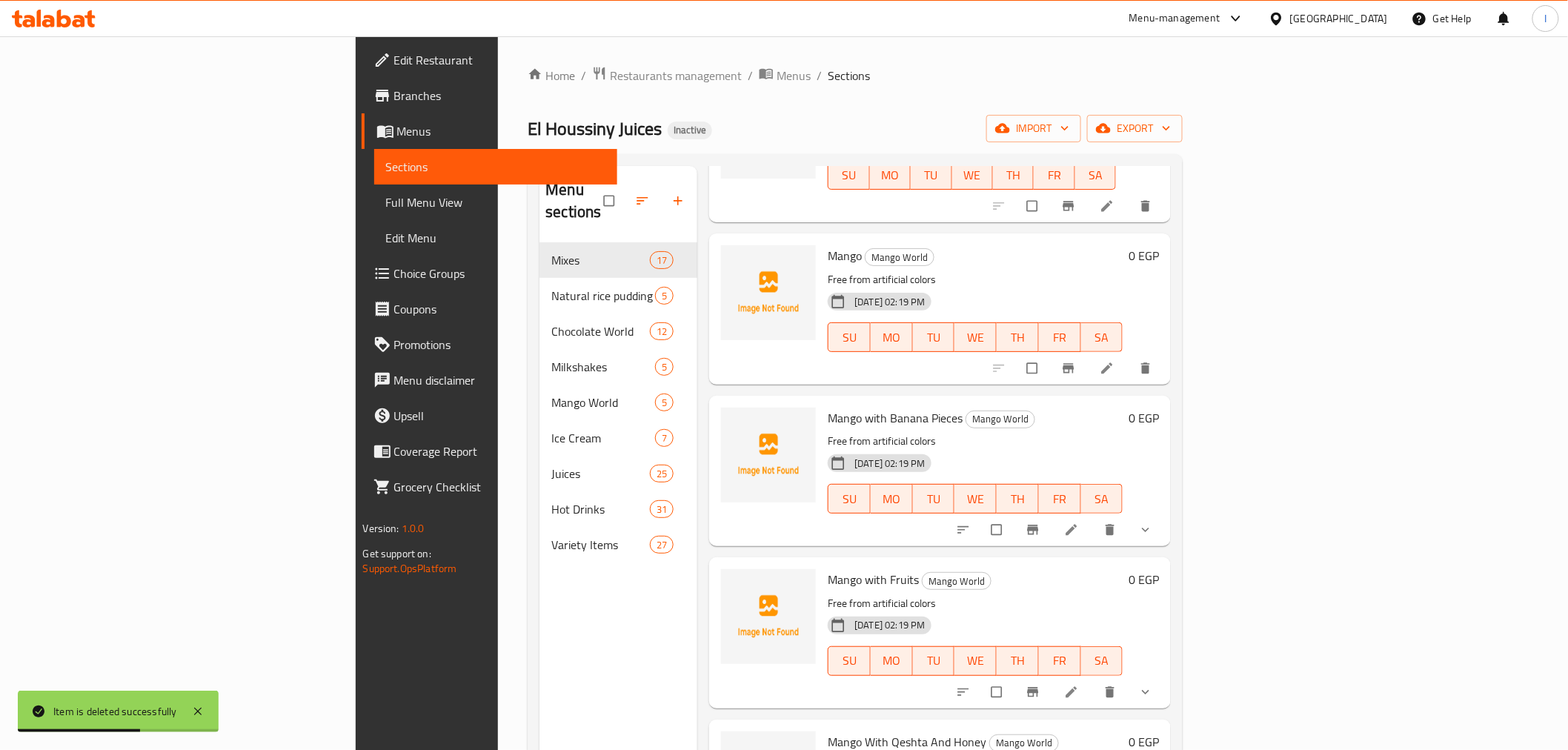
type input "مانج"
click at [1164, 352] on button "delete" at bounding box center [1147, 368] width 35 height 33
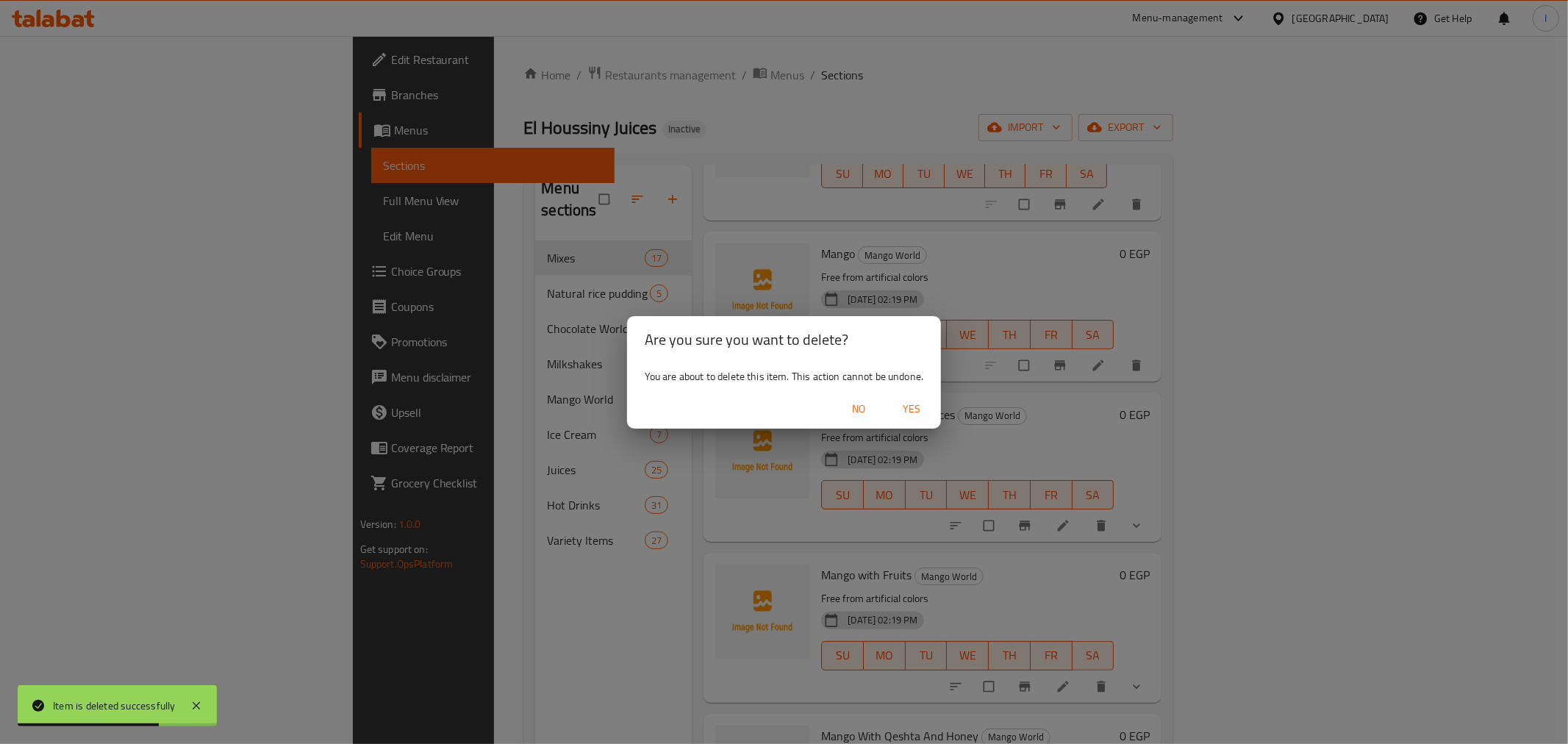
click at [925, 400] on span "Yes" at bounding box center [911, 408] width 35 height 18
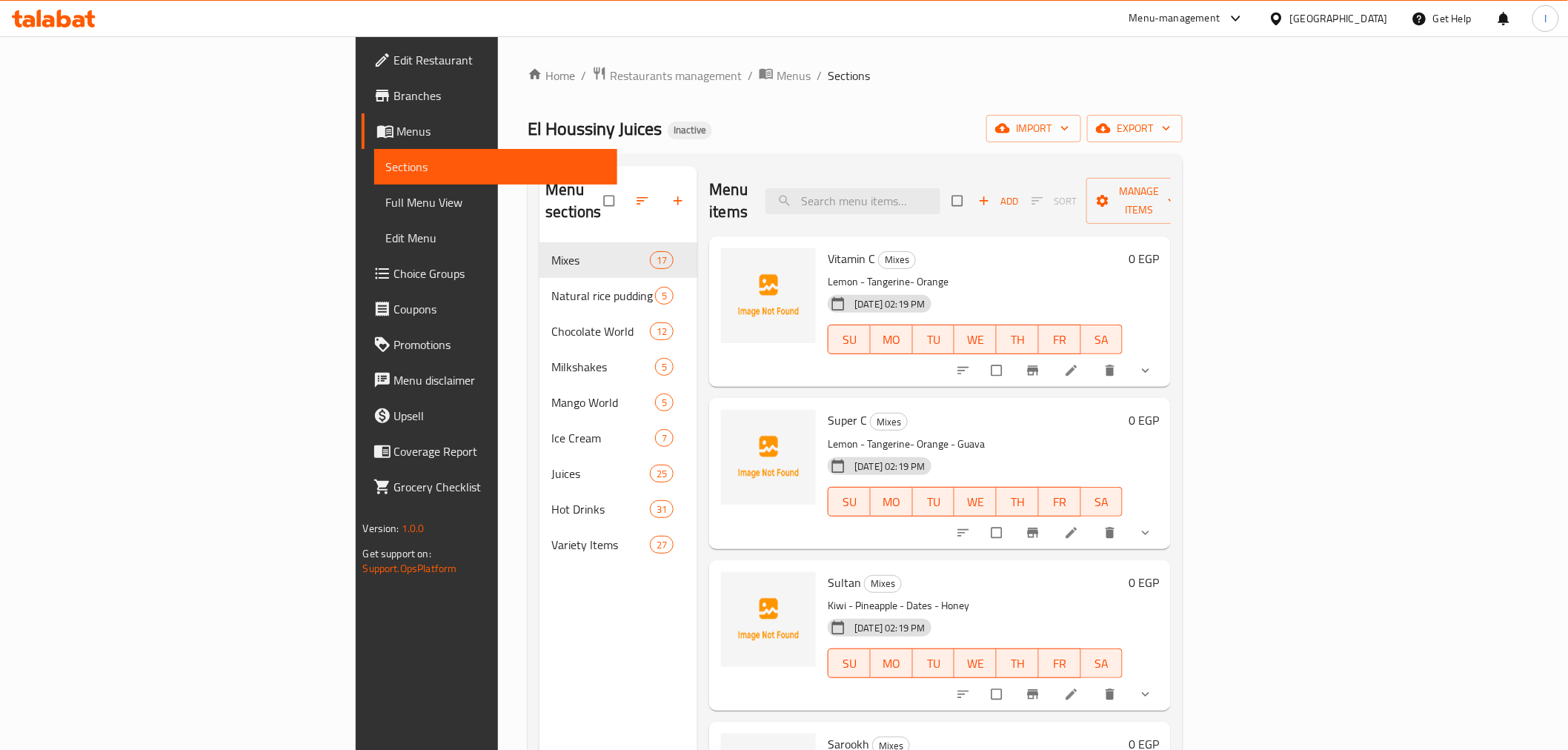
drag, startPoint x: 973, startPoint y: 138, endPoint x: 979, endPoint y: 171, distance: 33.5
click at [973, 139] on div "El Houssiny Juices Inactive import export" at bounding box center [855, 128] width 655 height 27
click at [980, 172] on div "Menu items Add Sort Manage items" at bounding box center [939, 201] width 462 height 70
click at [940, 188] on input "search" at bounding box center [852, 200] width 175 height 25
paste input "مانجو"
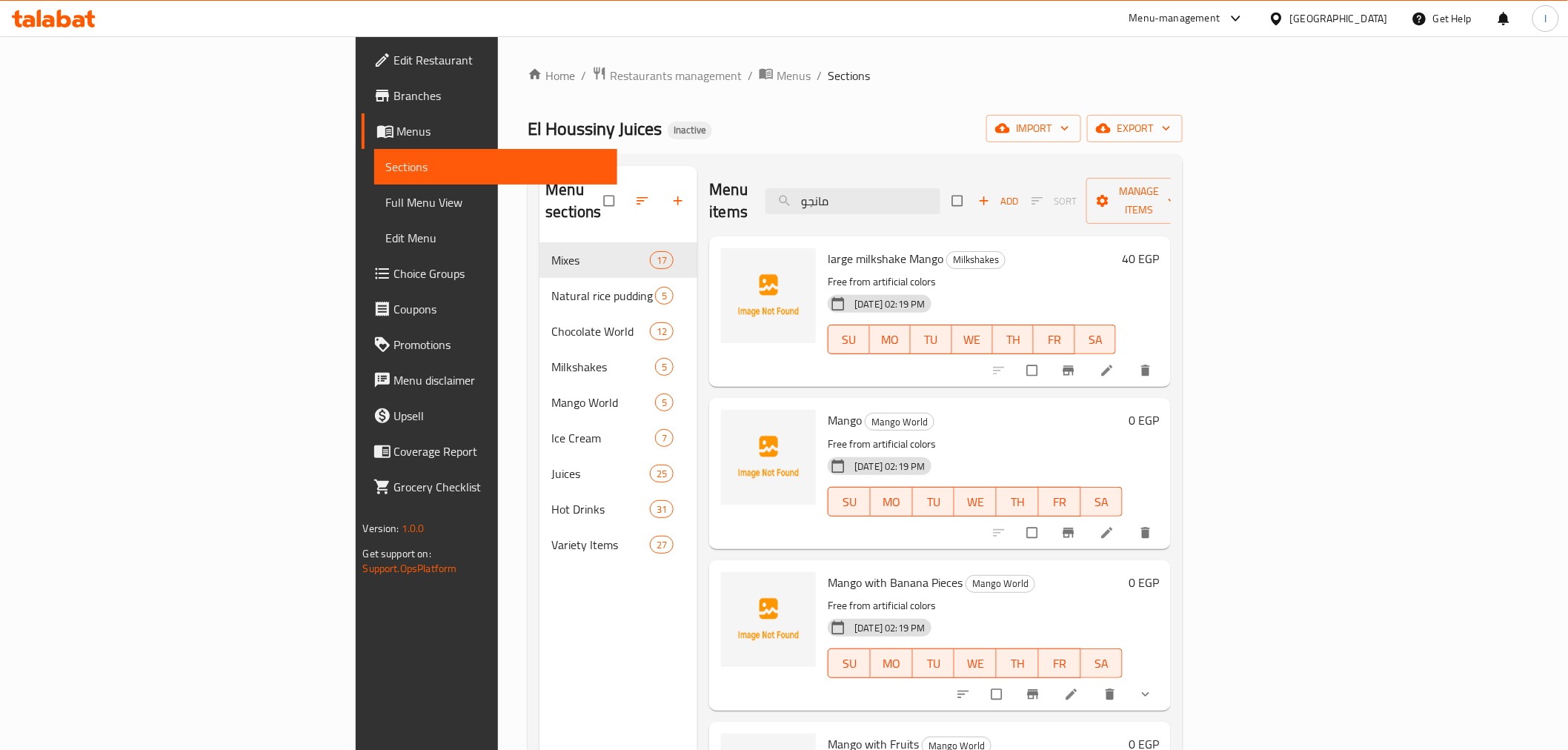
type input "مانجو"
click at [1164, 516] on button "delete" at bounding box center [1147, 532] width 35 height 33
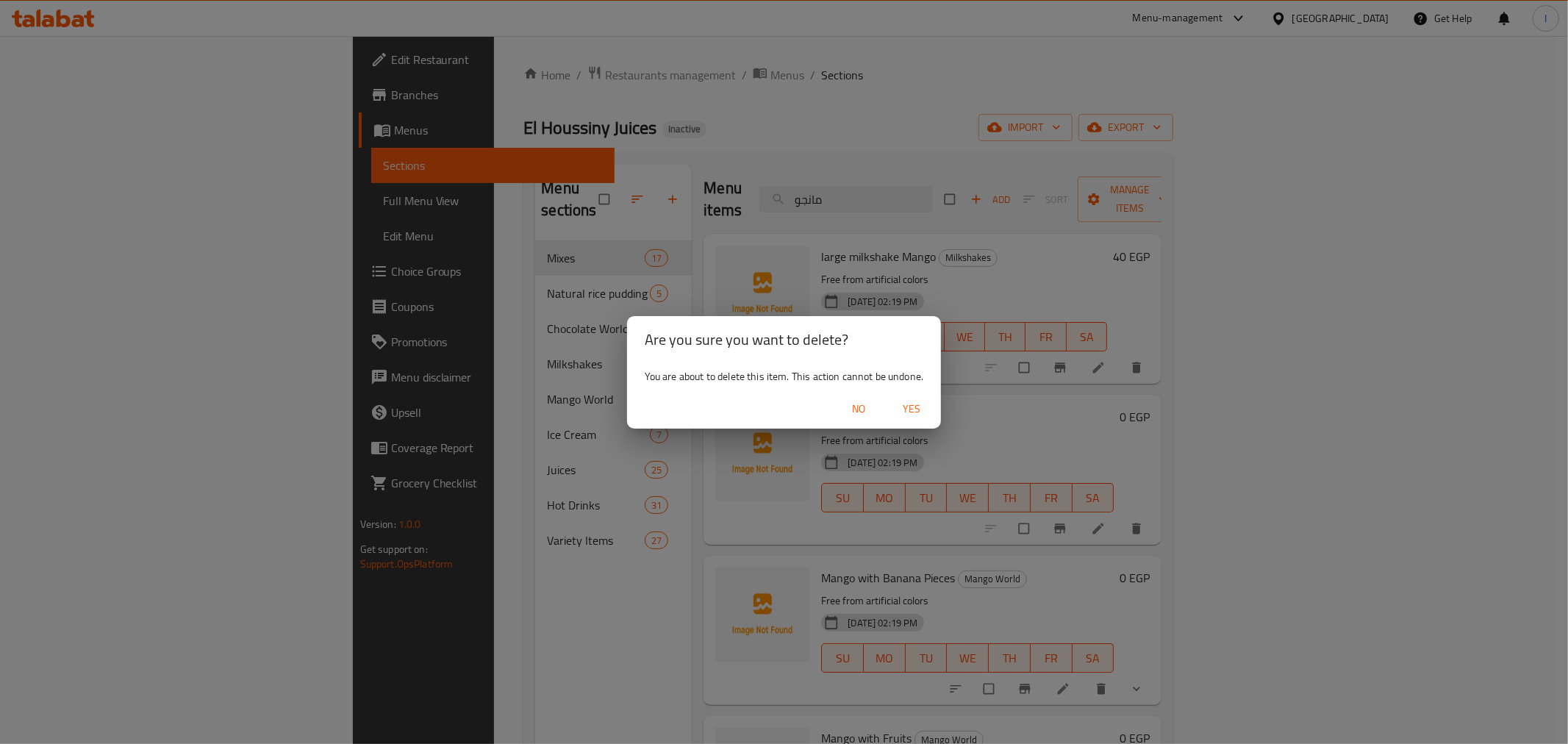
click at [985, 419] on div "Are you sure you want to delete? You are about to delete this item. This action…" at bounding box center [784, 372] width 1568 height 744
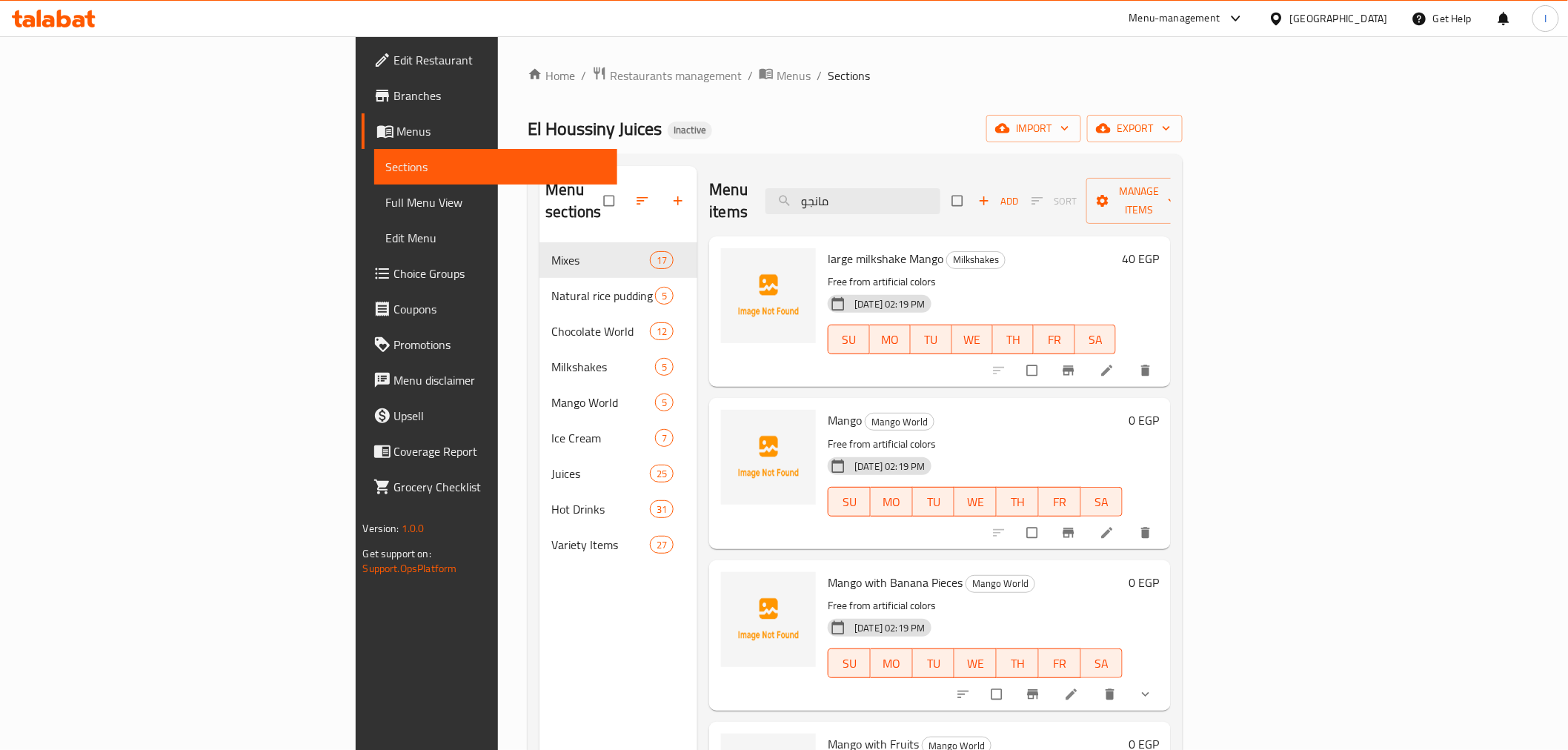
click at [1150, 527] on icon "delete" at bounding box center [1146, 532] width 9 height 11
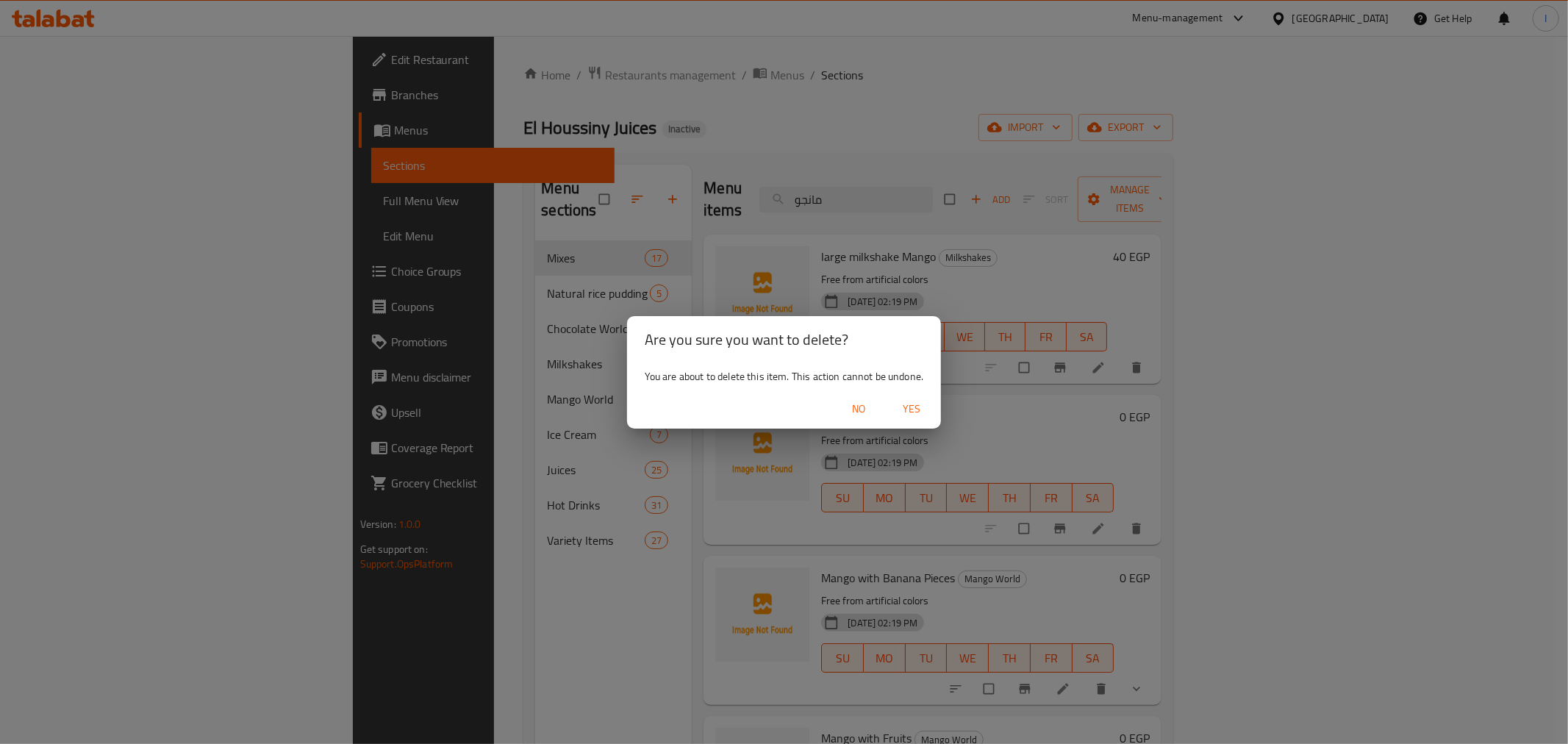
click at [956, 399] on div "Are you sure you want to delete? You are about to delete this item. This action…" at bounding box center [784, 372] width 1568 height 744
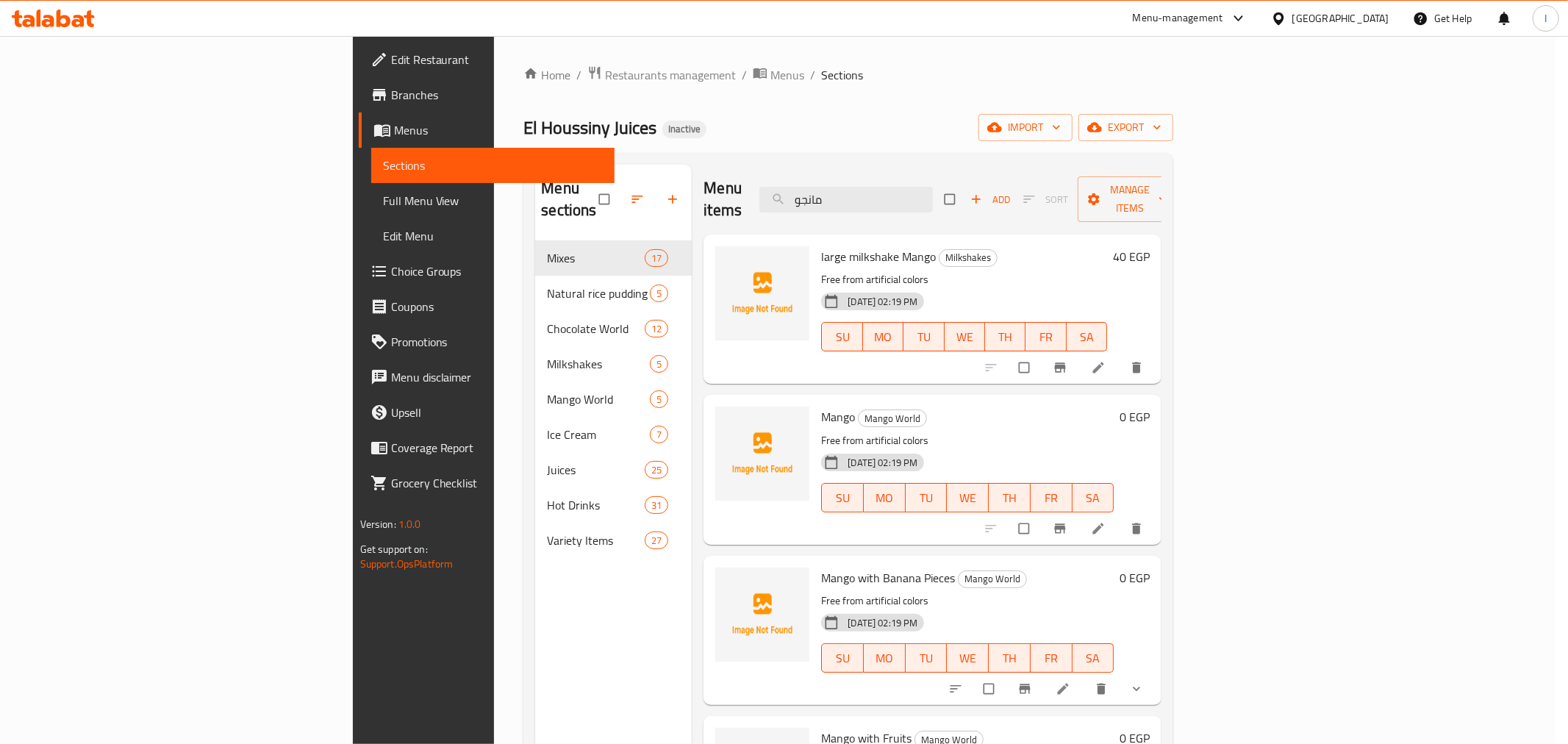
click at [934, 399] on button "Yes" at bounding box center [912, 408] width 47 height 27
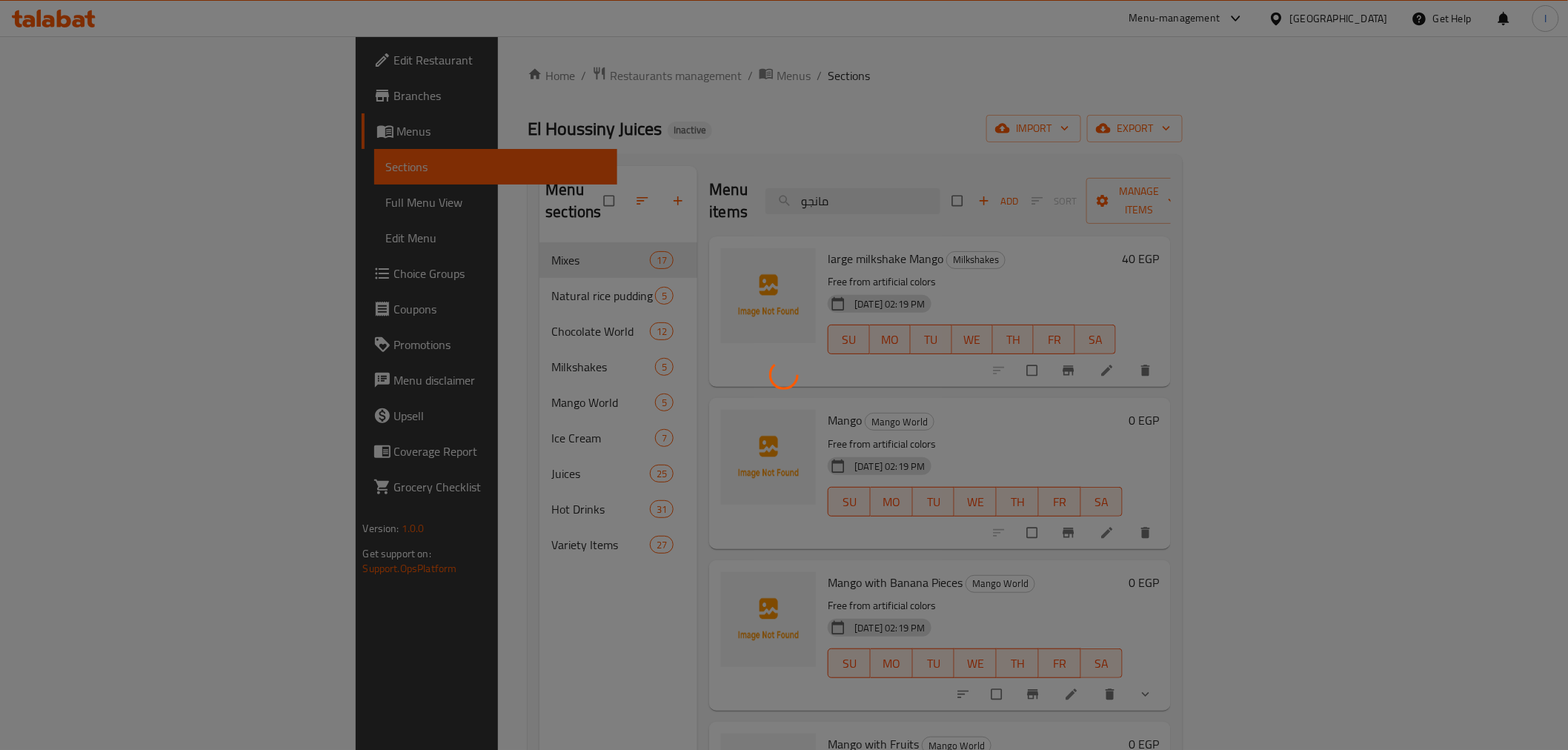
click at [1494, 492] on div at bounding box center [784, 375] width 1568 height 750
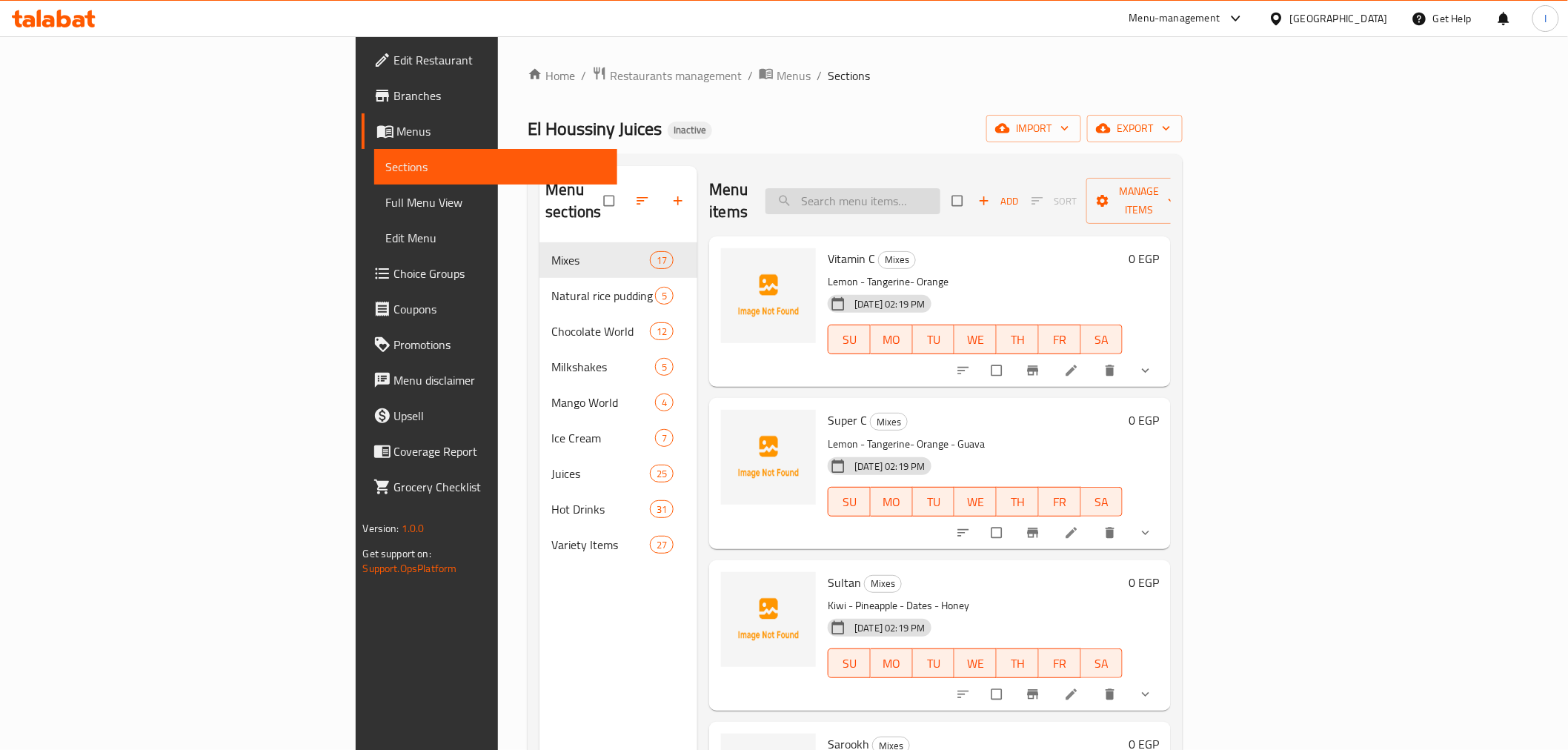
click at [940, 188] on input "search" at bounding box center [852, 200] width 175 height 25
paste input "مانجو"
type input "مانجو"
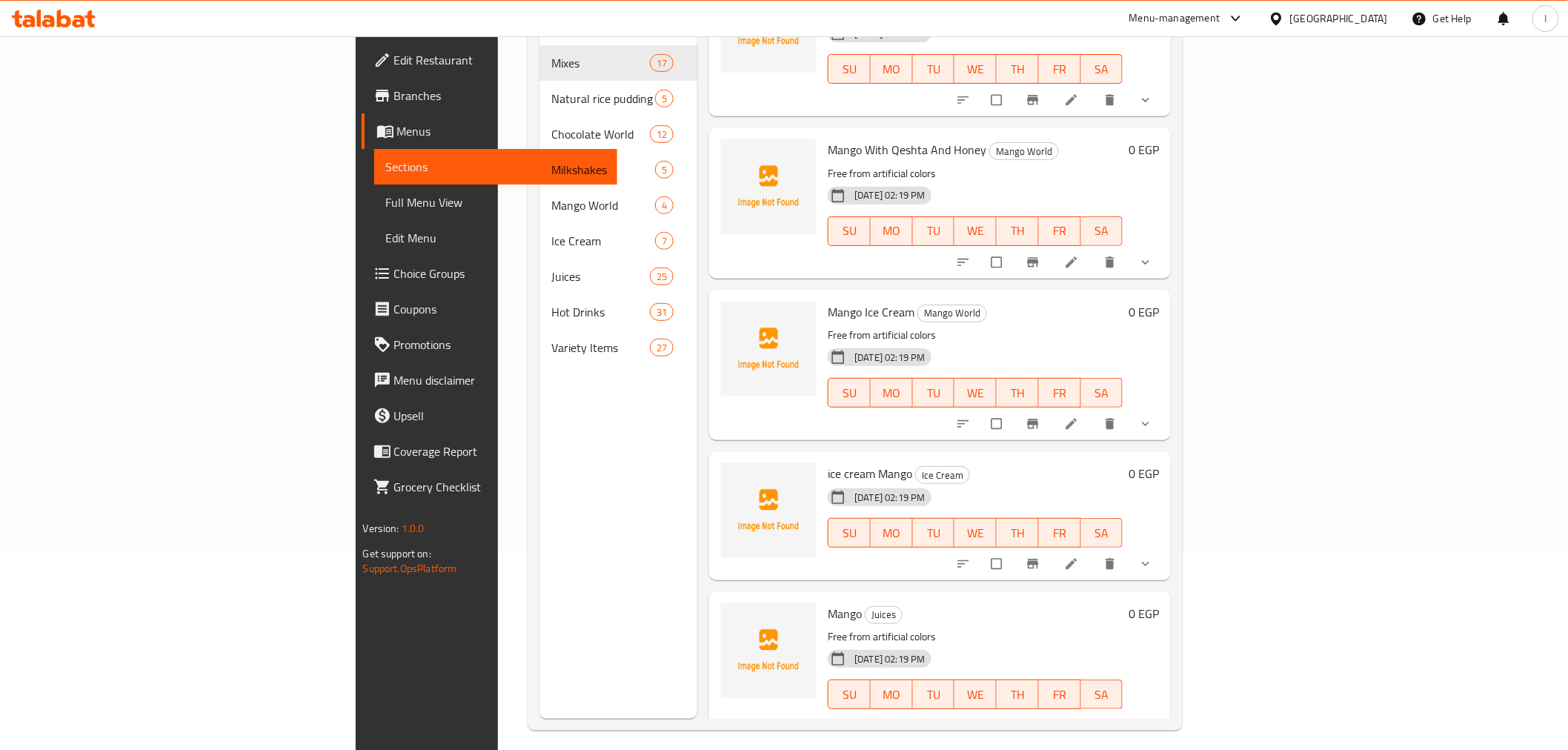
scroll to position [208, 0]
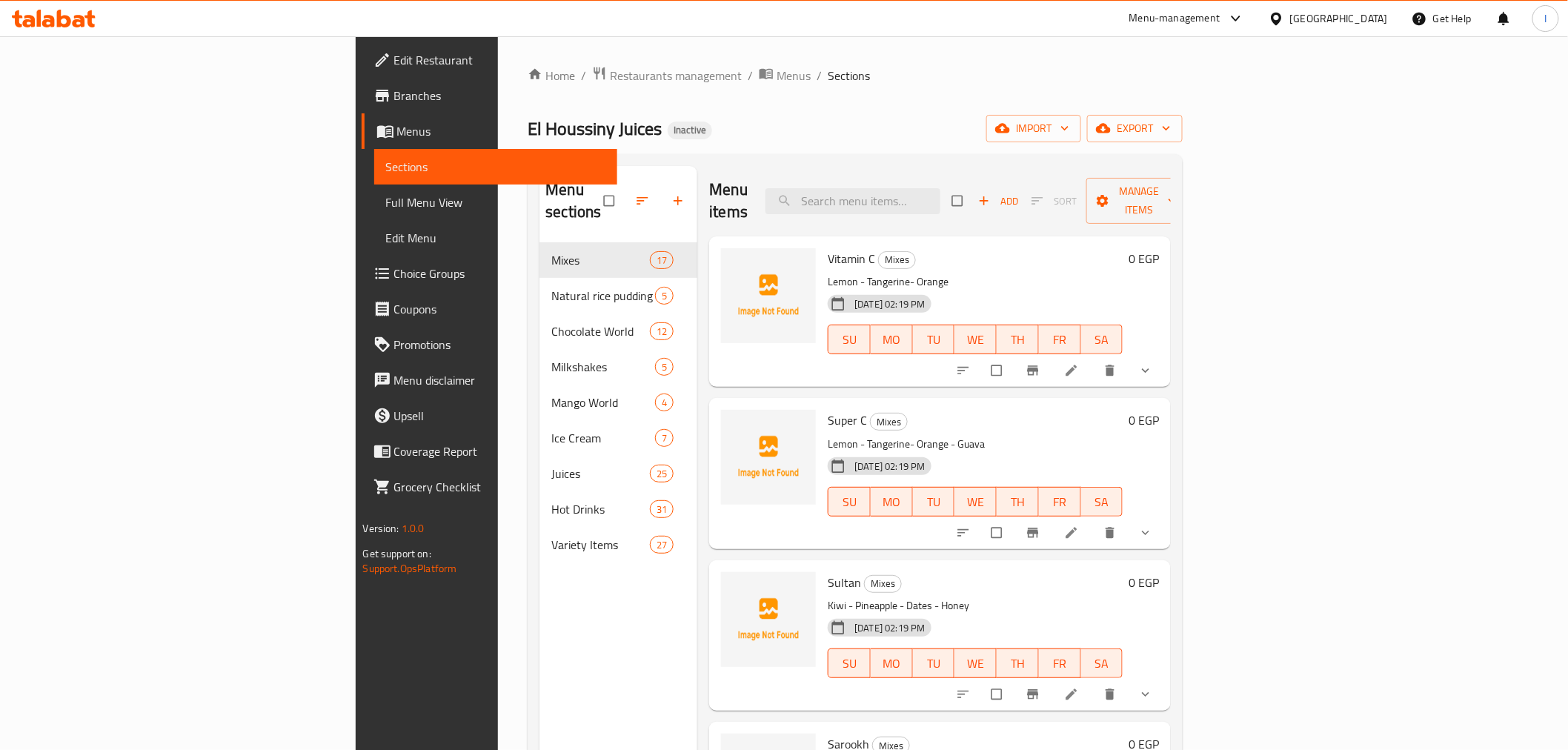
click at [986, 209] on div "Menu items Add Sort Manage items" at bounding box center [939, 201] width 462 height 70
click at [940, 201] on input "search" at bounding box center [852, 200] width 175 height 25
paste input "مانجو"
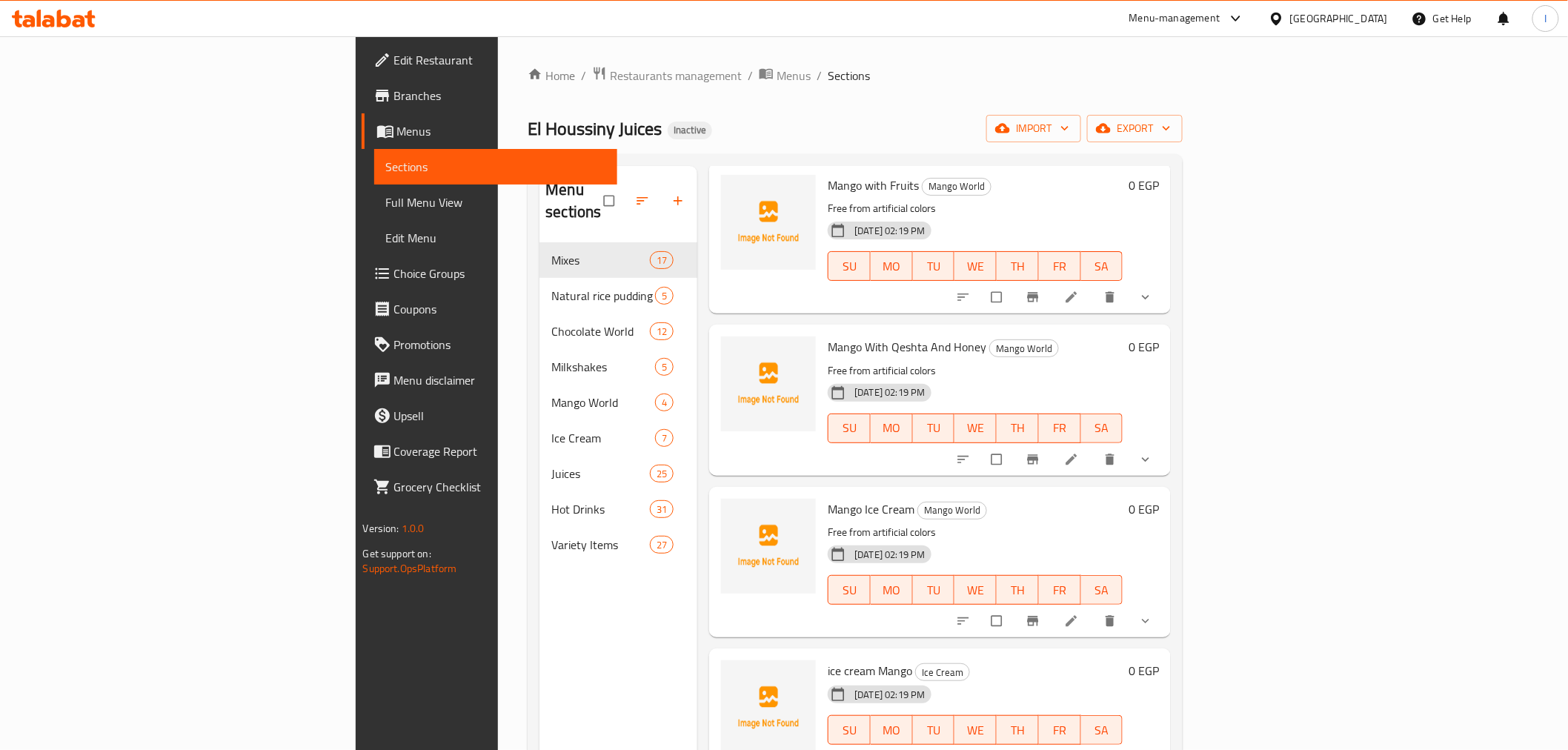
scroll to position [208, 0]
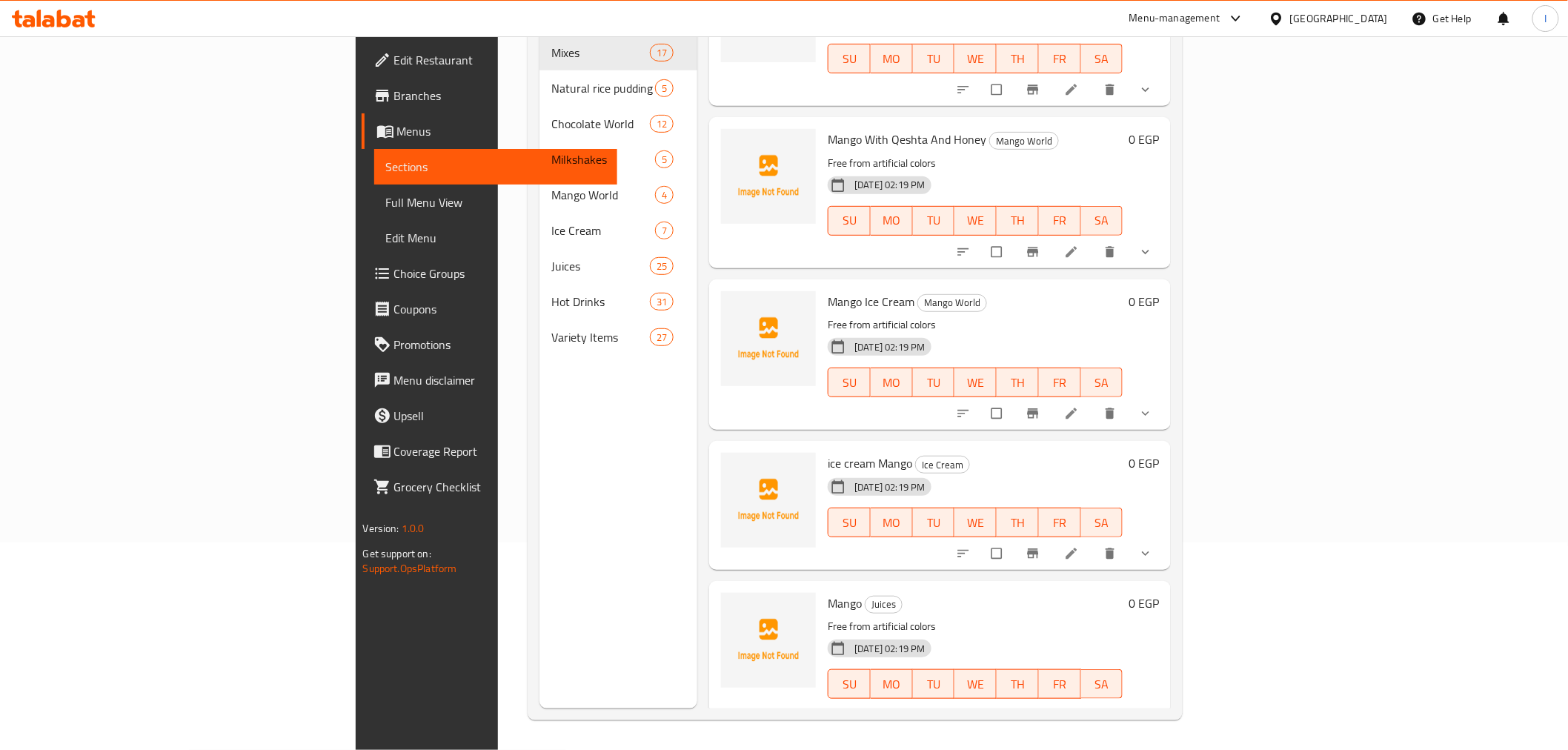
type input "مانجو"
click at [1164, 698] on button "delete" at bounding box center [1147, 714] width 35 height 33
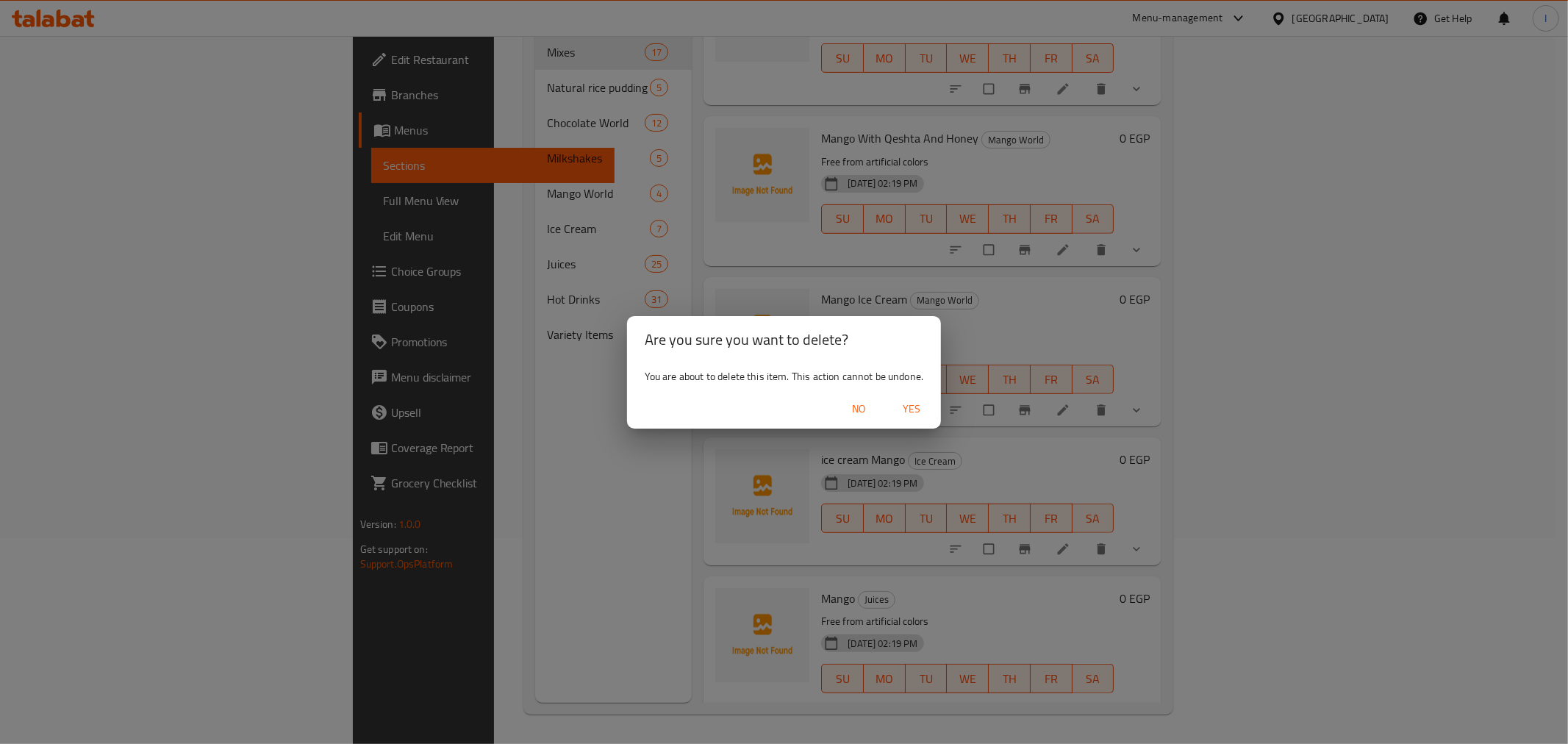
click at [920, 402] on span "Yes" at bounding box center [911, 408] width 35 height 18
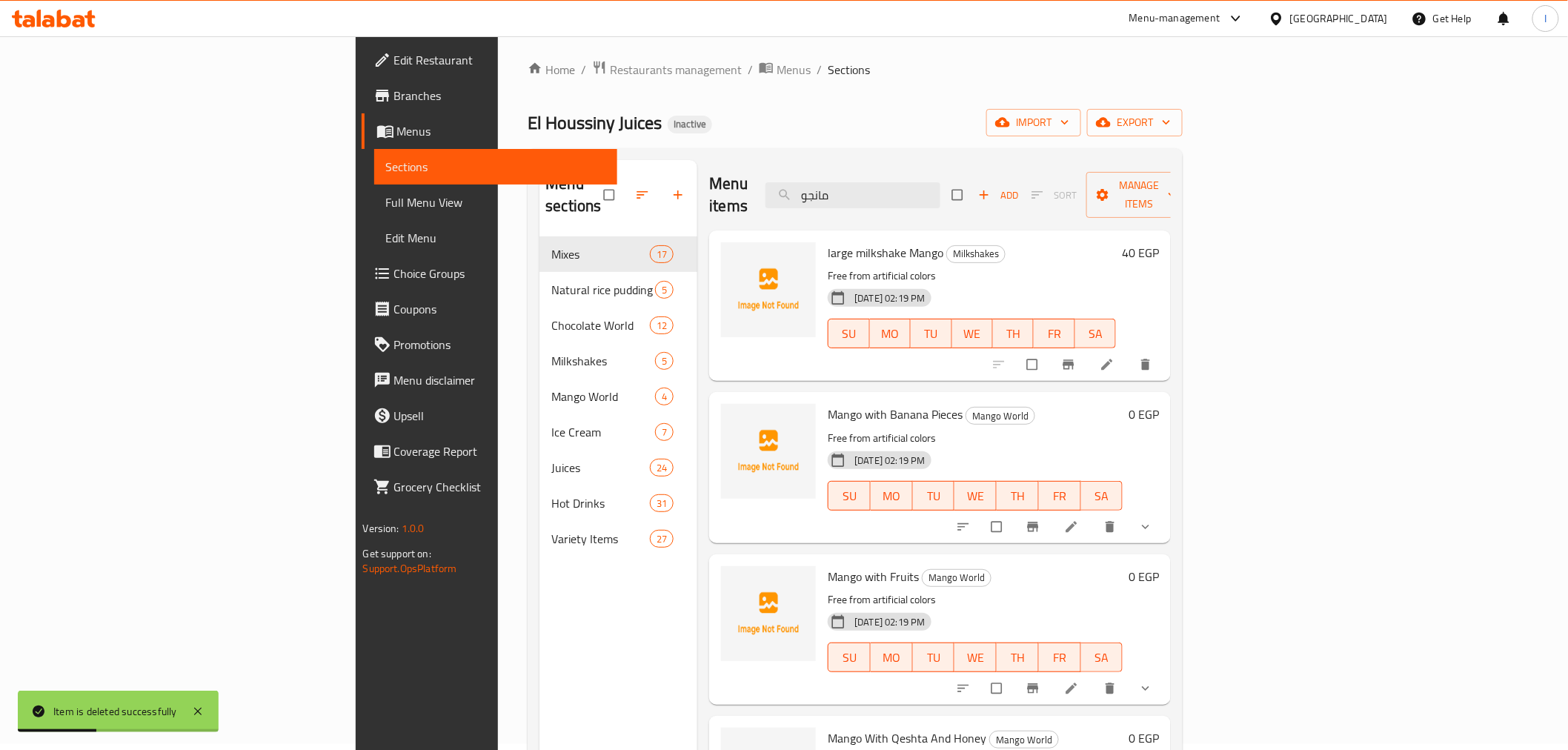
scroll to position [0, 0]
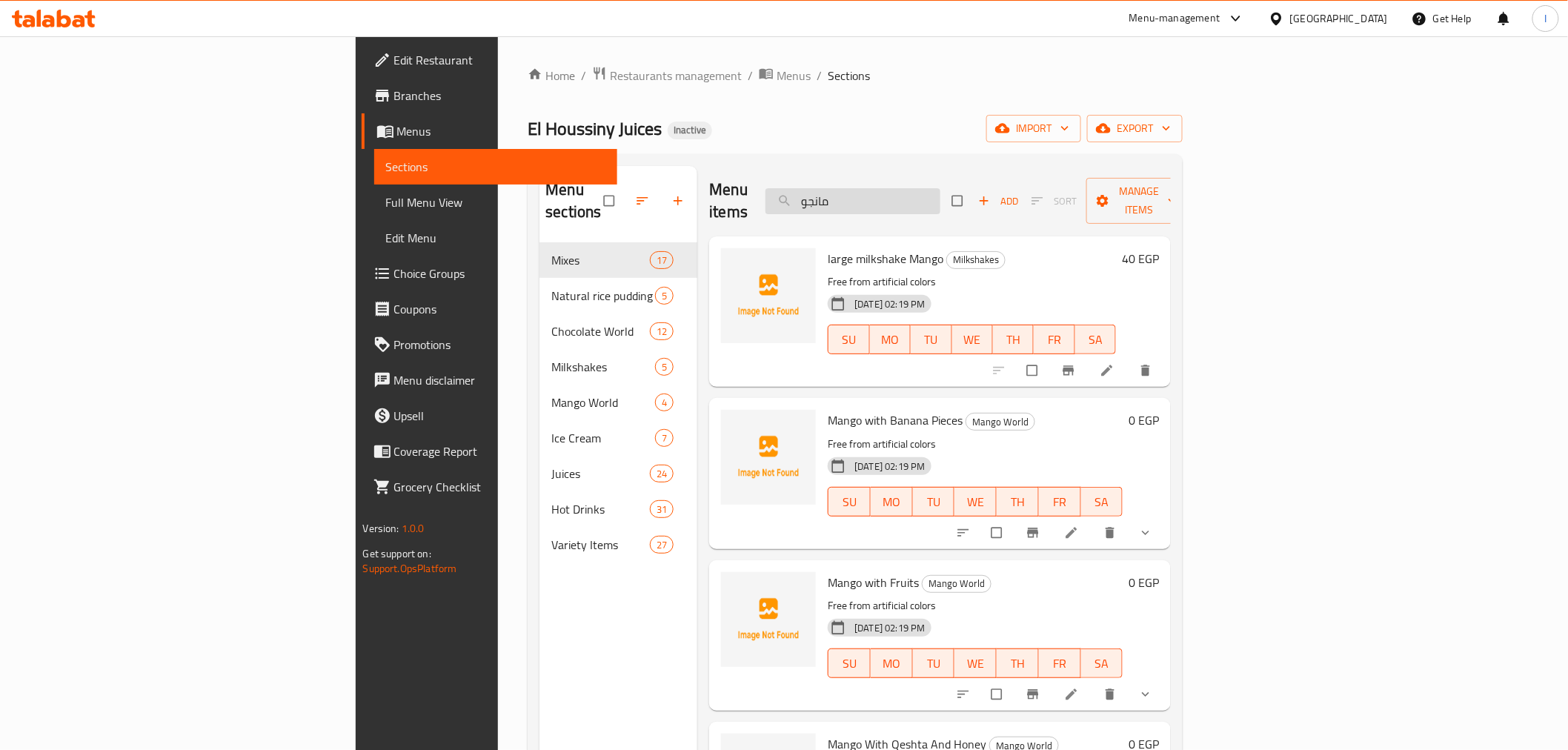
click at [940, 191] on input "مانجو" at bounding box center [852, 200] width 175 height 25
click at [966, 248] on h6 "large milkshake Mango Milkshakes" at bounding box center [972, 258] width 288 height 21
click at [986, 411] on div "Mango with Banana Pieces Mango World Free from artificial colors 30-09-2025 02:…" at bounding box center [974, 473] width 307 height 139
click at [939, 566] on div "Mango with Fruits Mango World Free from artificial colors 30-09-2025 02:19 PM S…" at bounding box center [974, 636] width 307 height 139
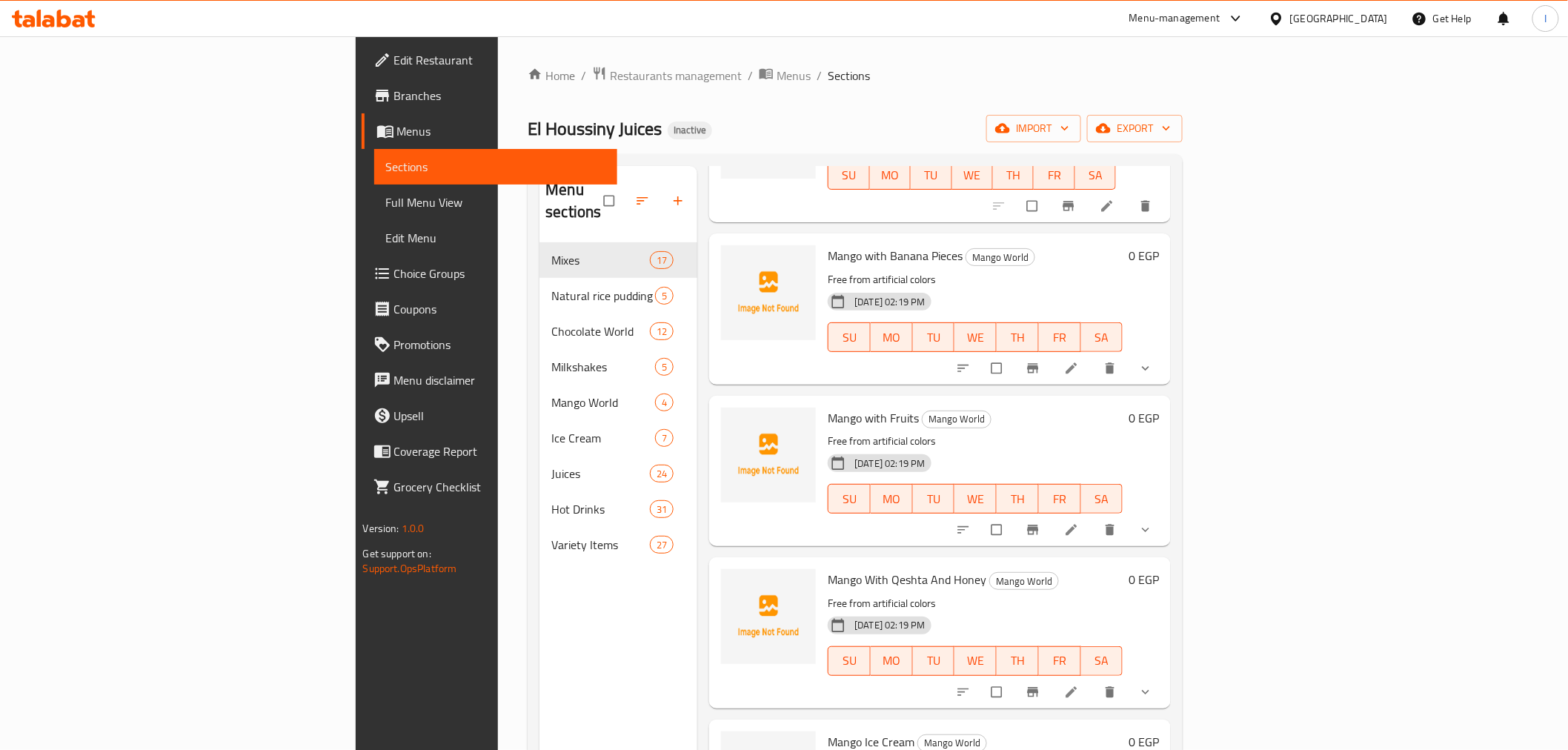
click at [1023, 567] on div "Mango With Qeshta And Honey Mango World Free from artificial colors 30-09-2025 …" at bounding box center [974, 632] width 307 height 139
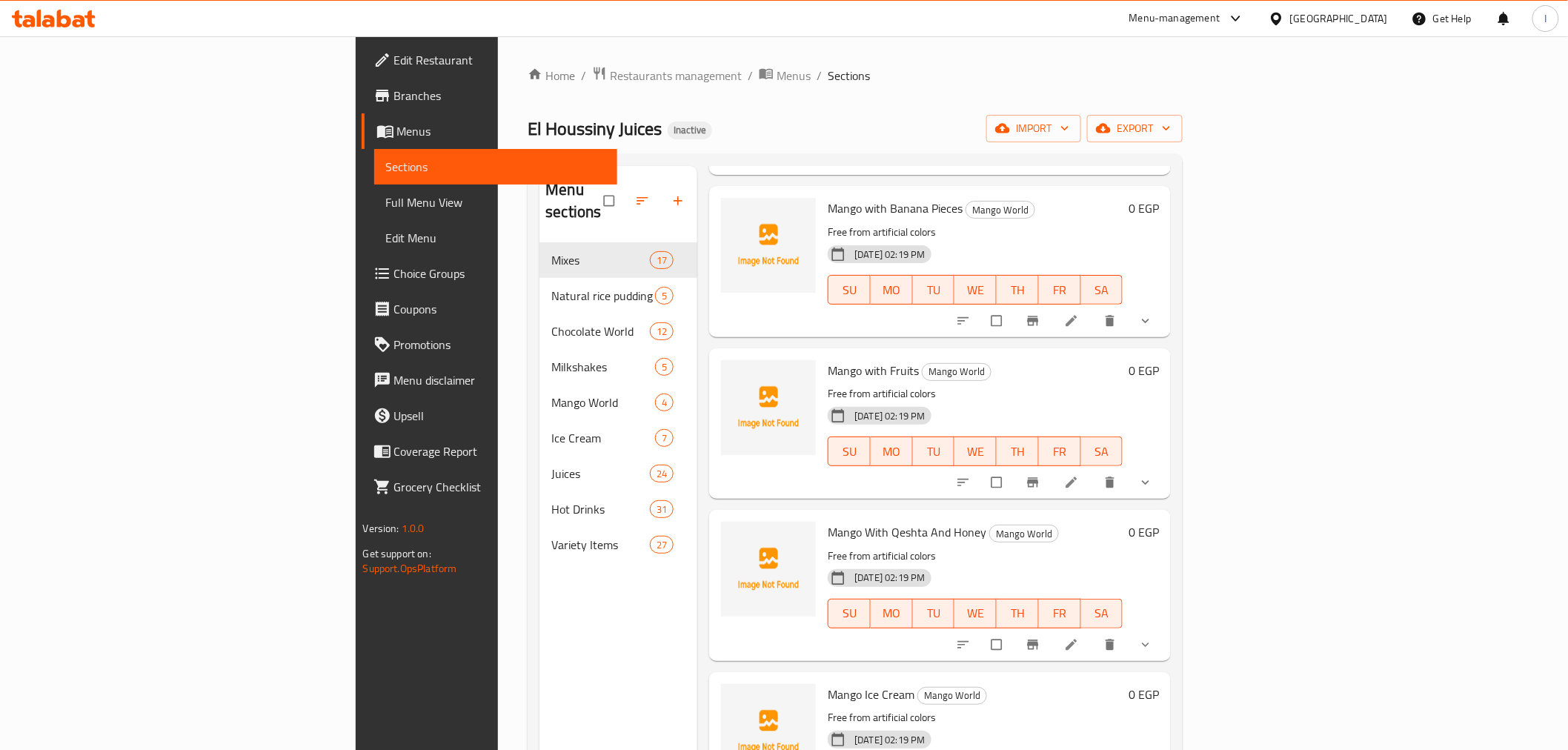
scroll to position [235, 0]
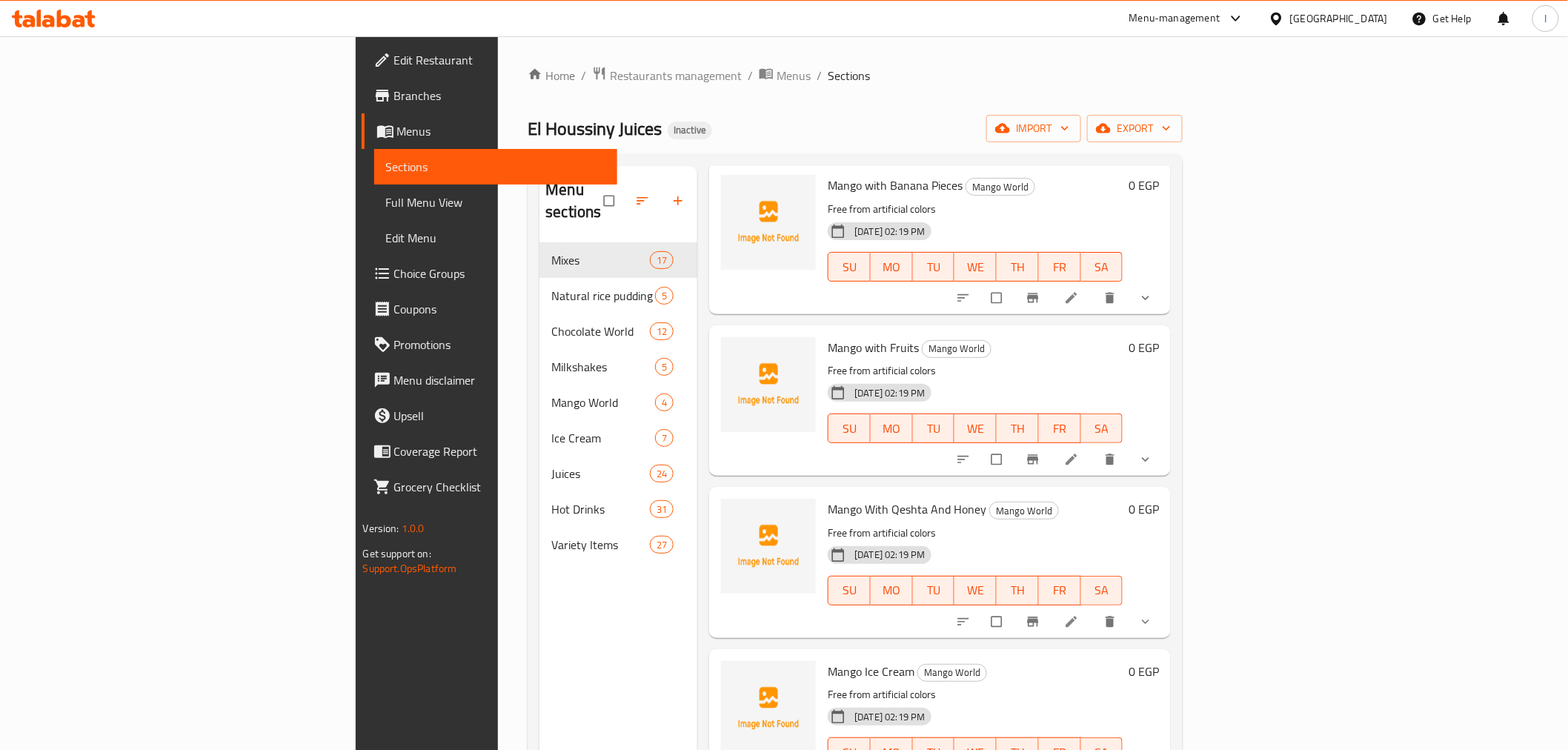
click at [959, 661] on h6 "Mango Ice Cream Mango World" at bounding box center [974, 672] width 295 height 21
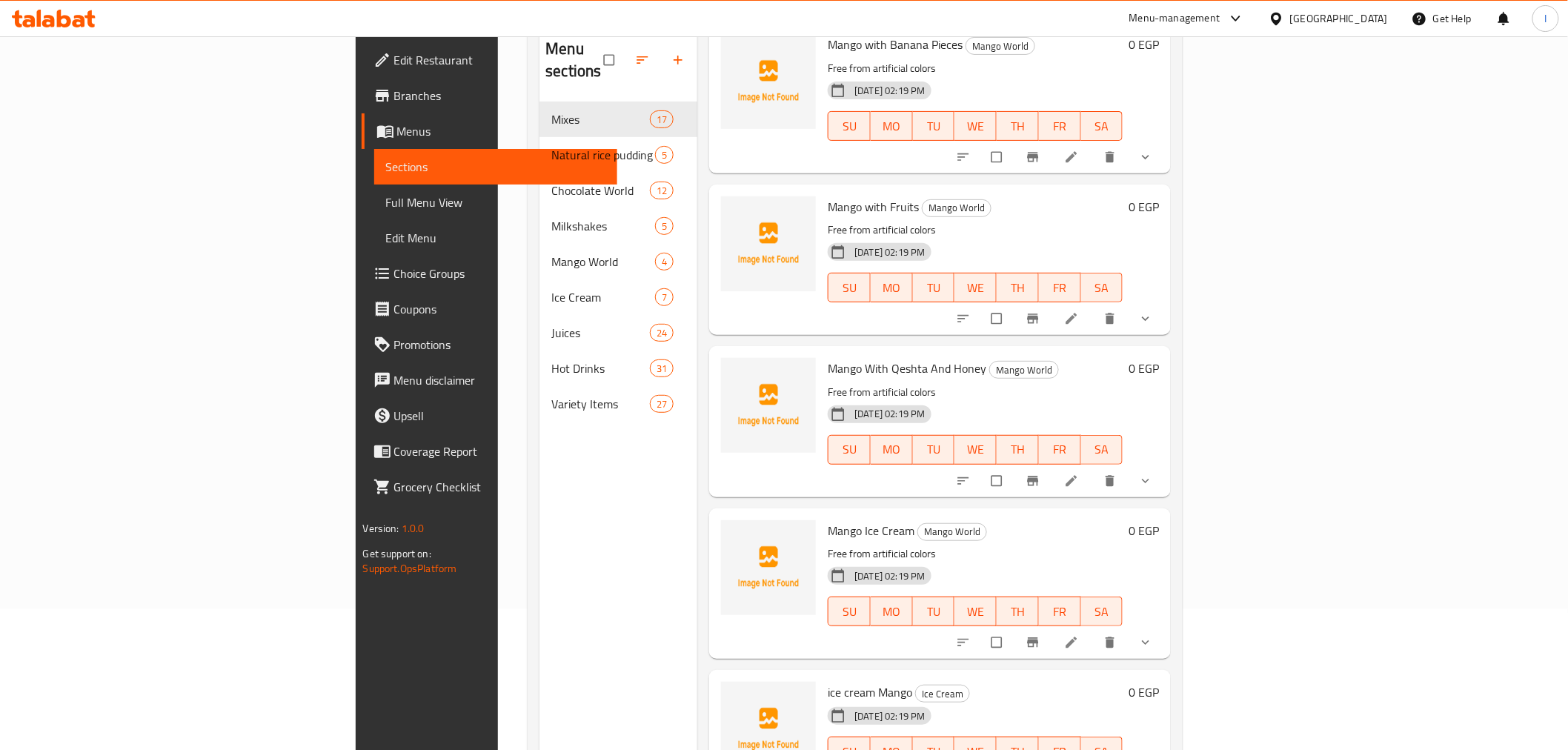
scroll to position [208, 0]
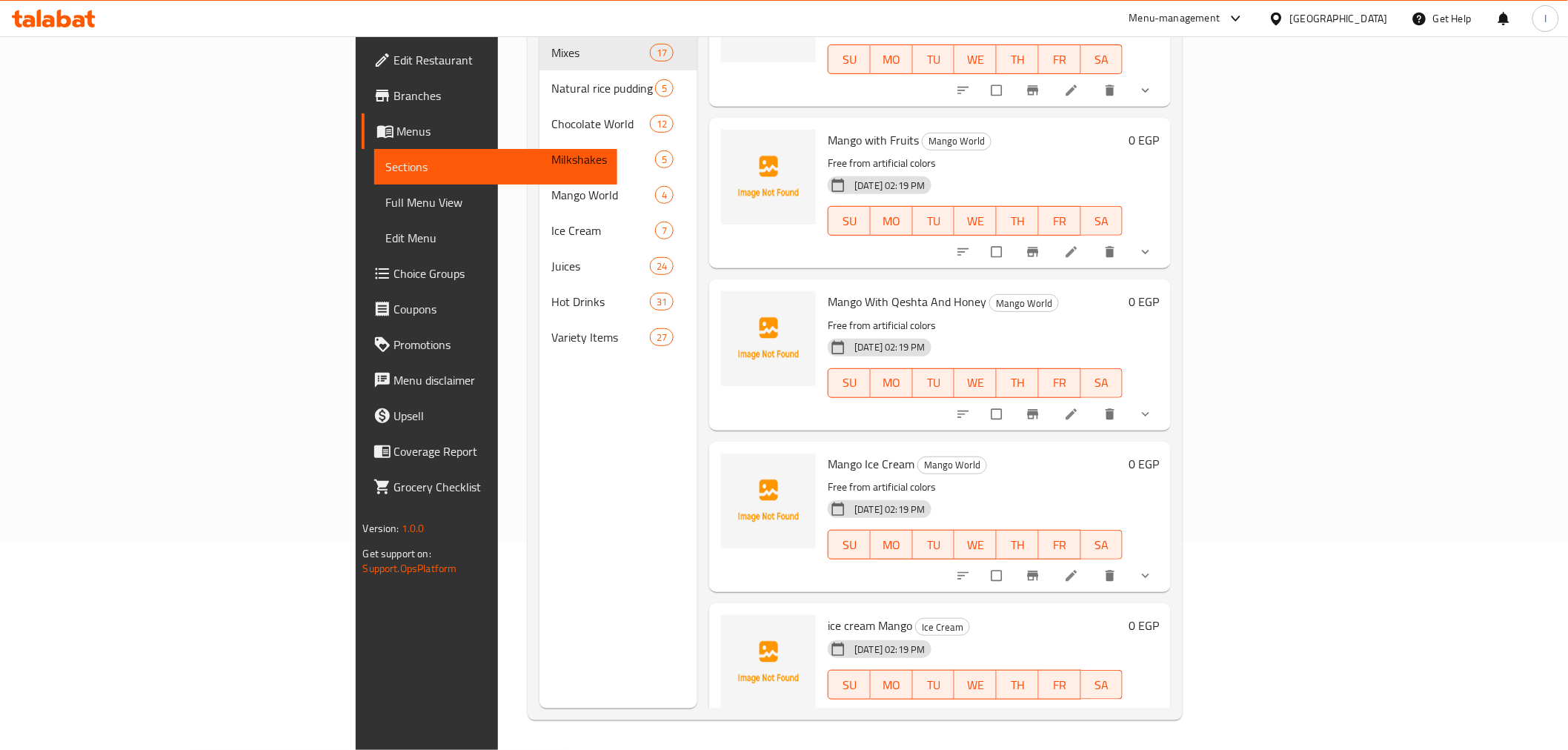
click at [972, 615] on h6 "ice cream Mango Ice Cream" at bounding box center [974, 625] width 295 height 21
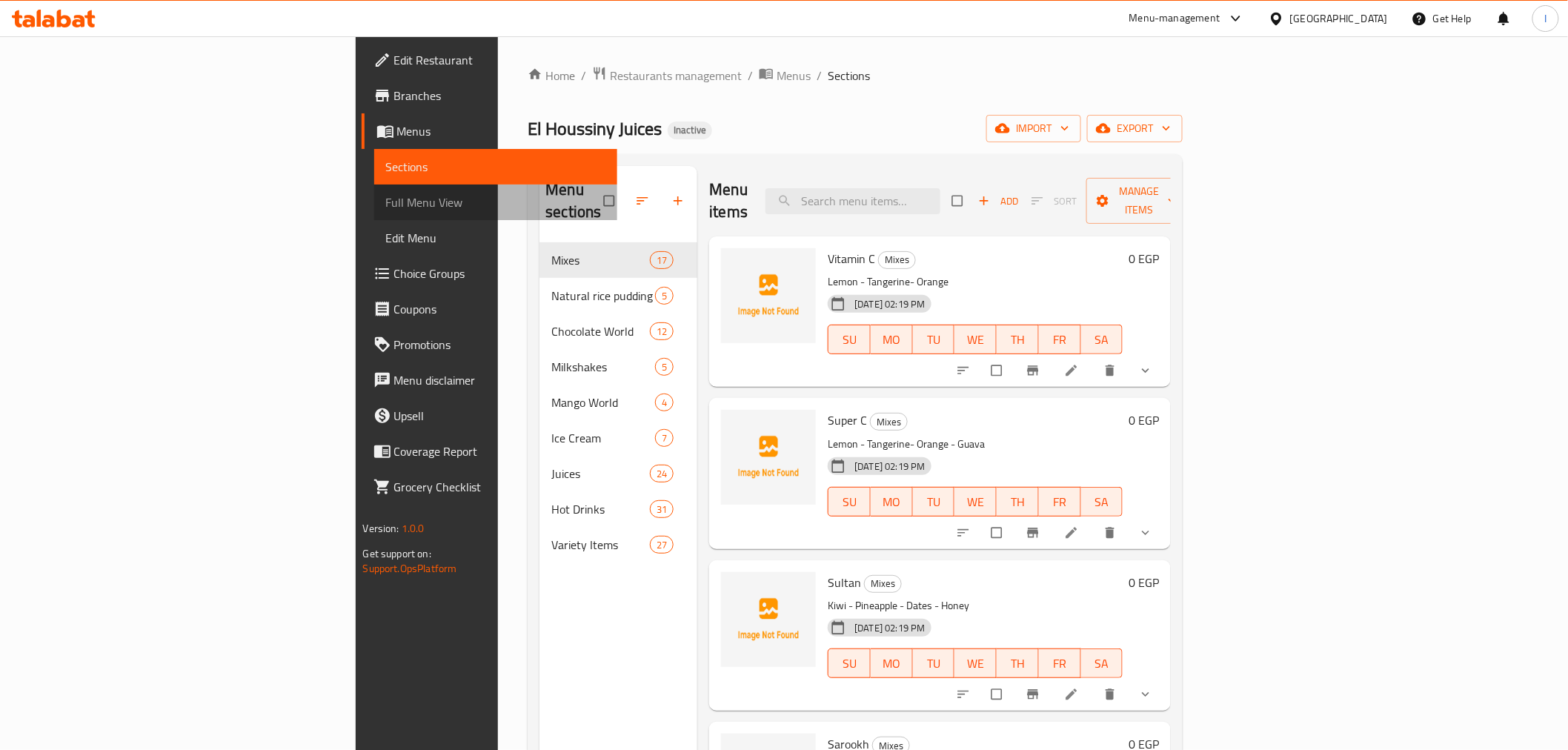
click at [386, 205] on span "Full Menu View" at bounding box center [495, 202] width 219 height 18
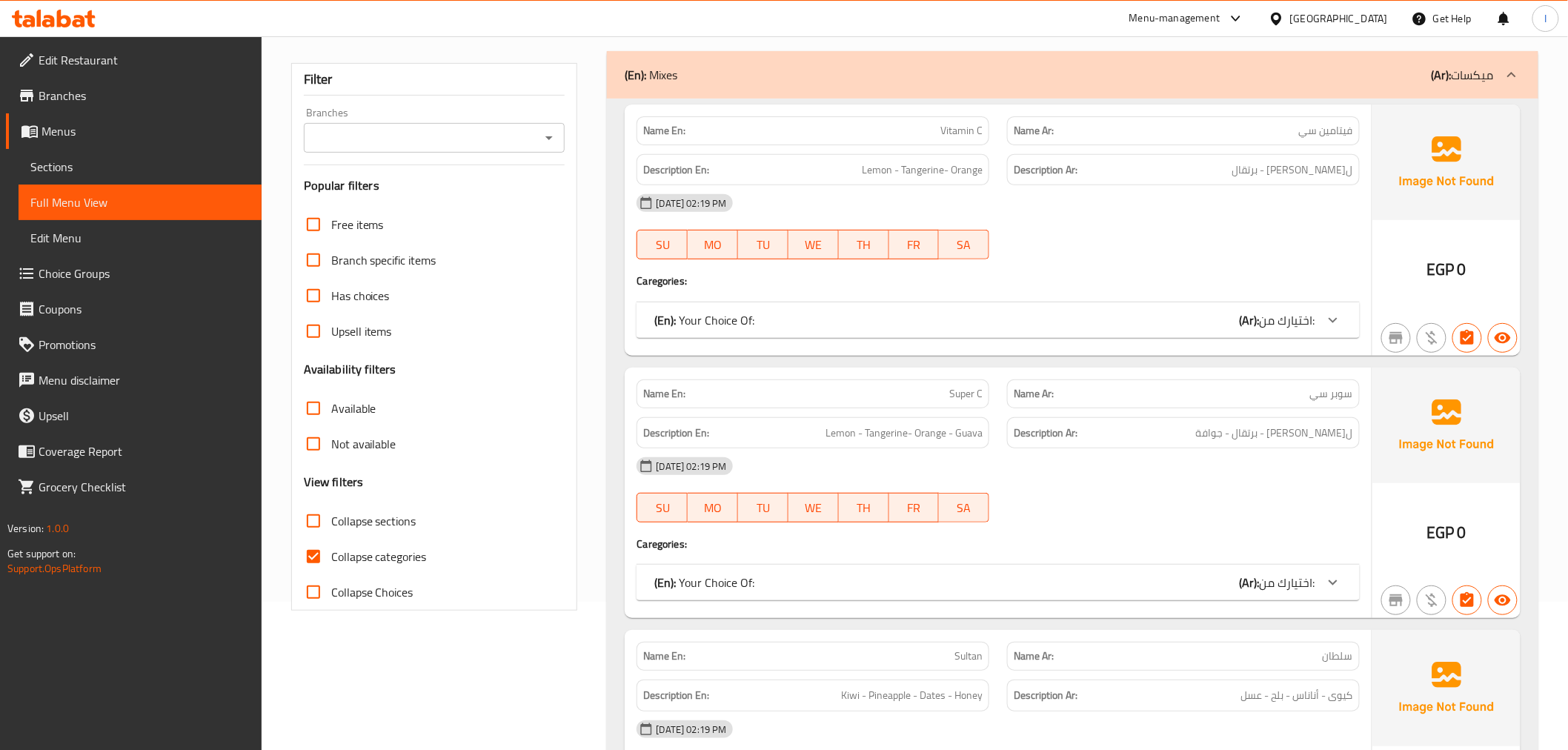
scroll to position [329, 0]
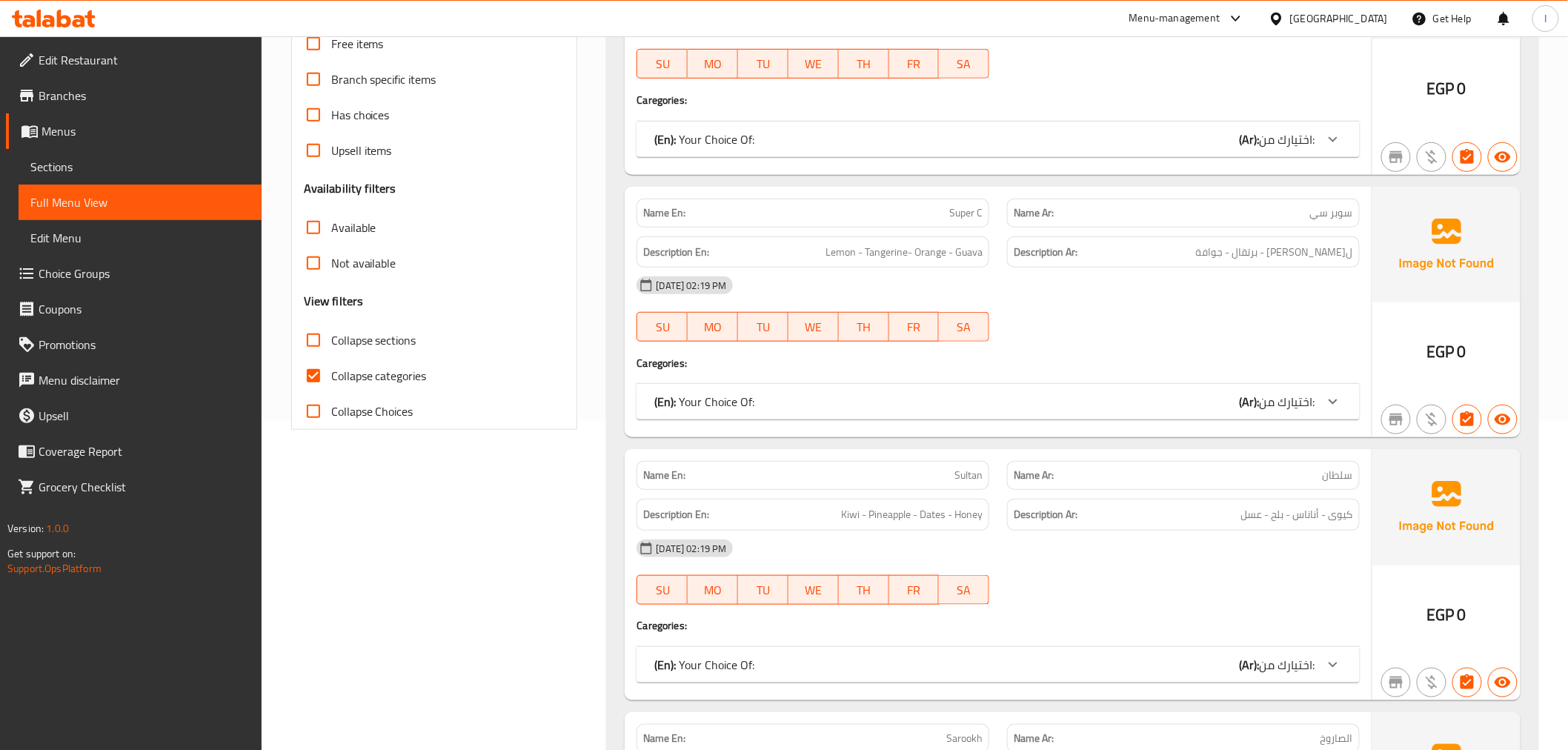
drag, startPoint x: 389, startPoint y: 388, endPoint x: 672, endPoint y: 383, distance: 283.0
click at [390, 388] on label "Collapse categories" at bounding box center [361, 375] width 131 height 35
click at [332, 388] on input "Collapse categories" at bounding box center [313, 375] width 35 height 35
checkbox input "false"
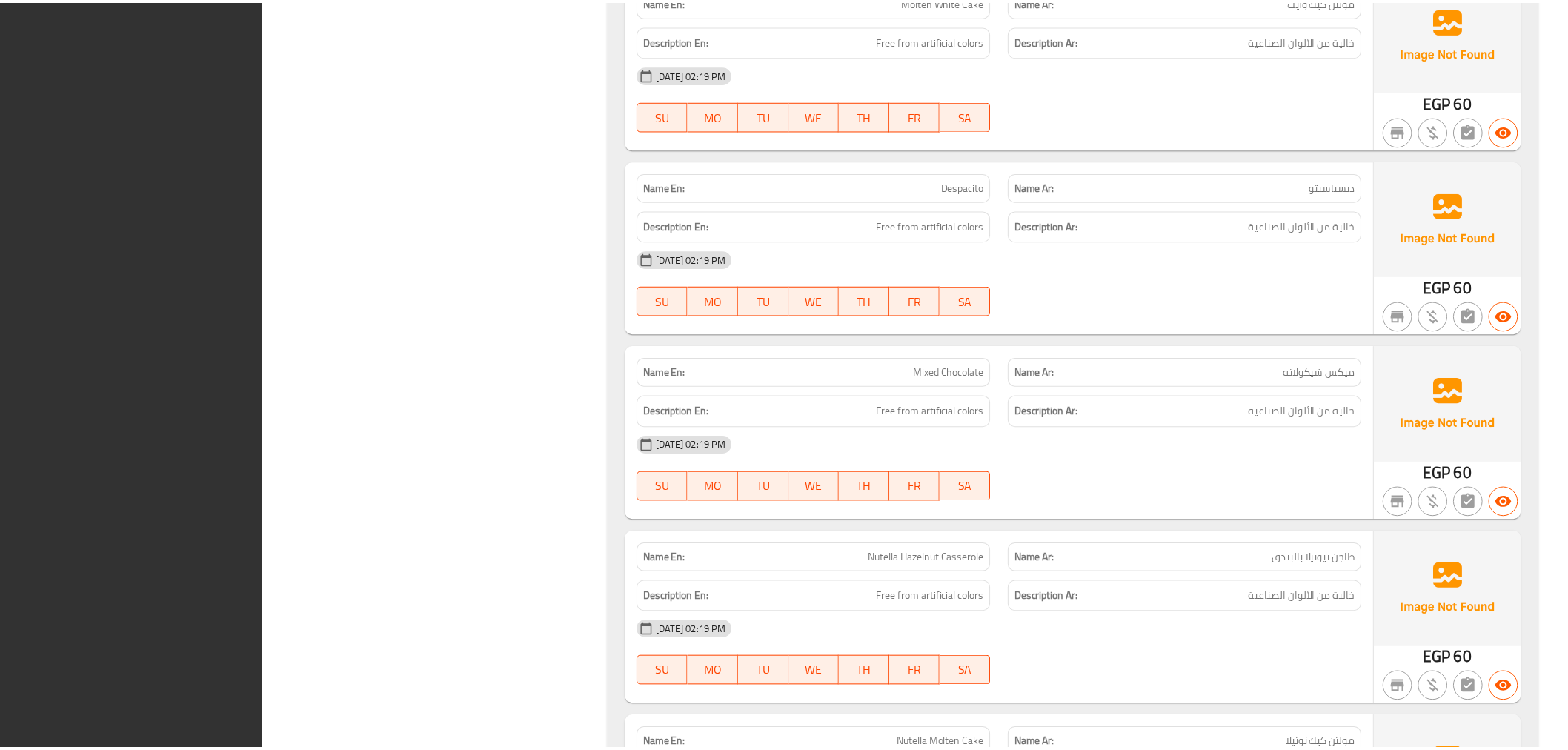
scroll to position [41600, 0]
